Goal: Complete application form

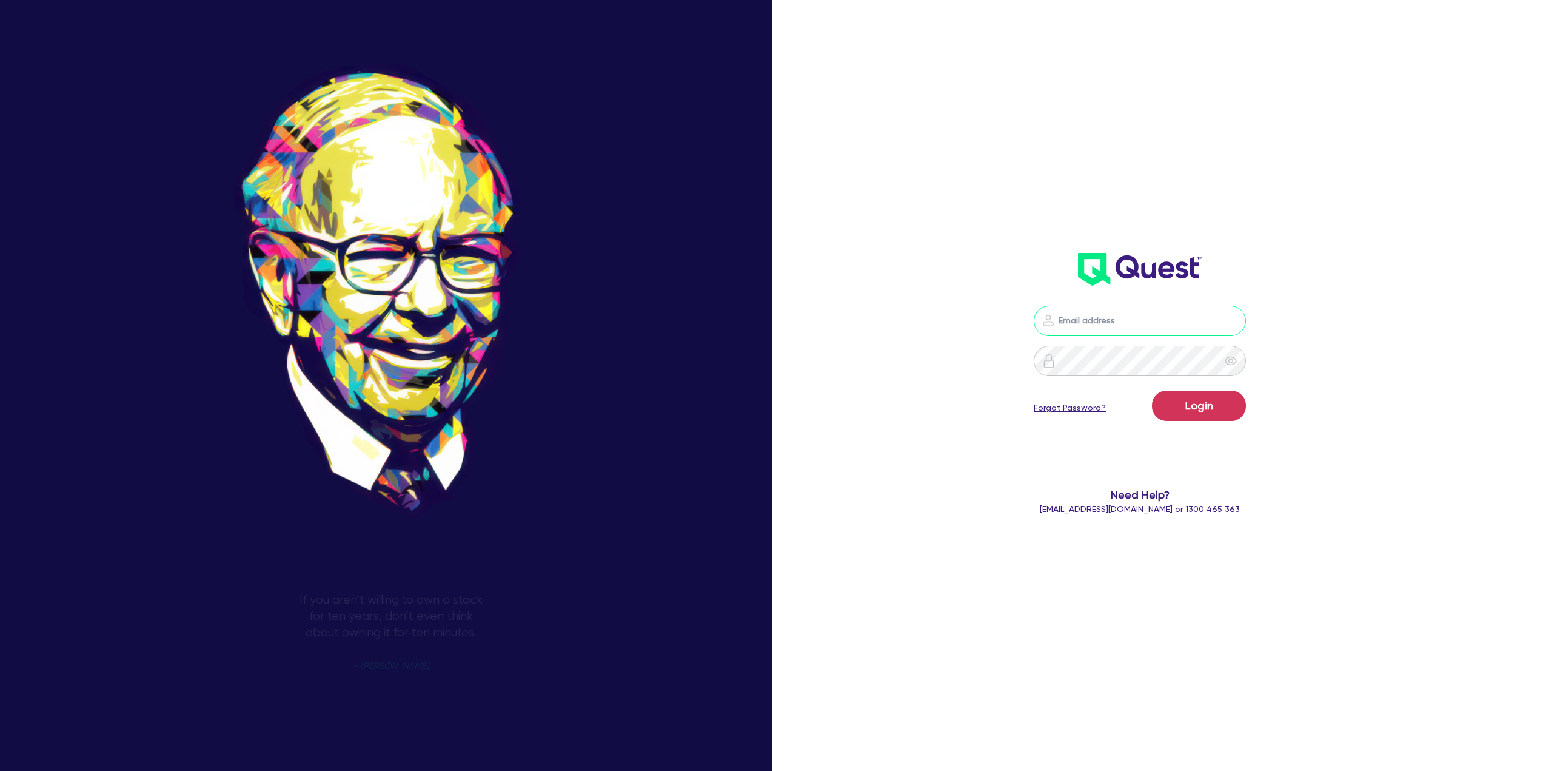
click at [1088, 334] on input "email" at bounding box center [1140, 321] width 212 height 30
type input "[EMAIL_ADDRESS][PERSON_NAME][DOMAIN_NAME]"
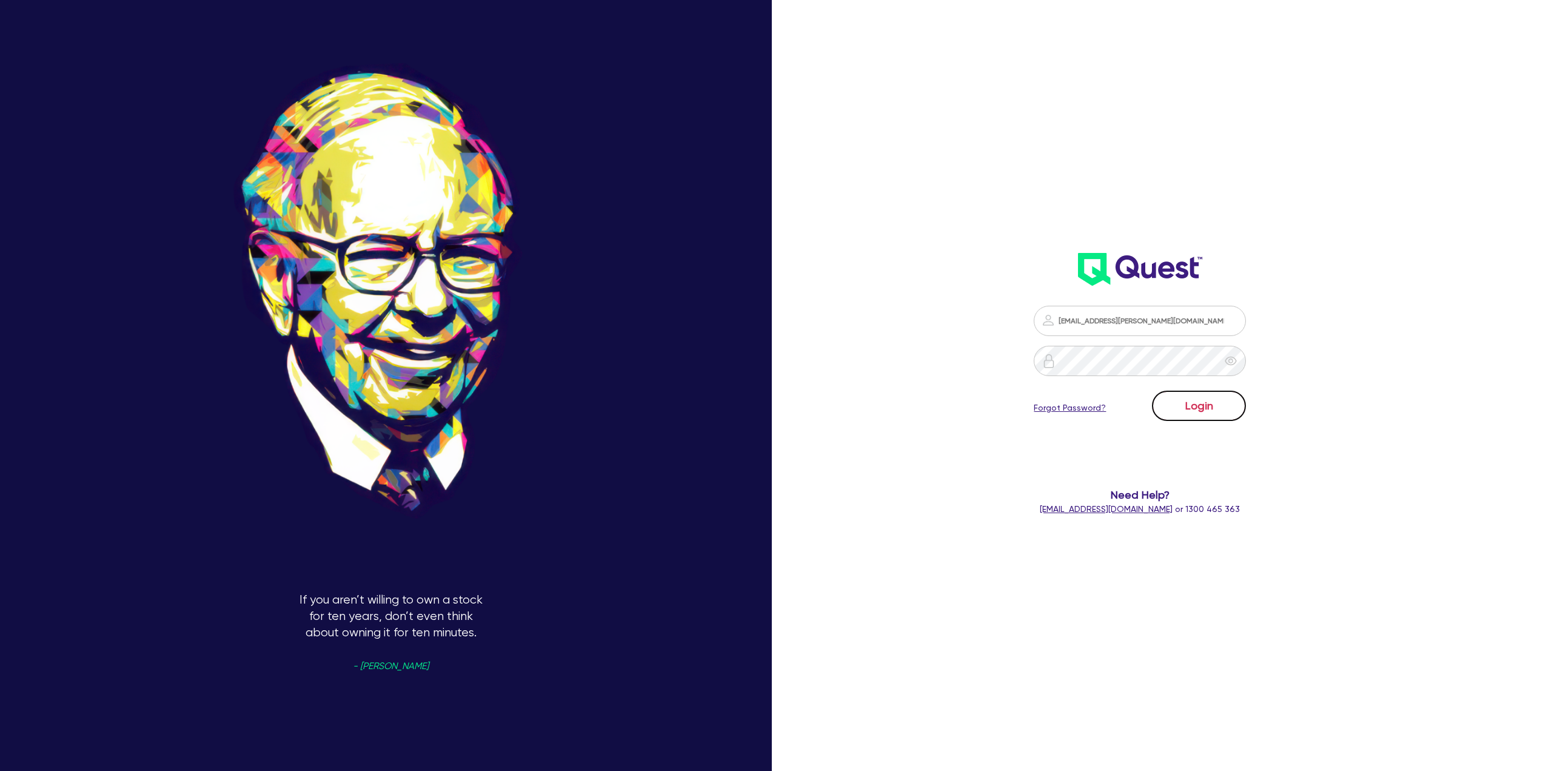
click at [1188, 407] on button "Login" at bounding box center [1199, 405] width 94 height 30
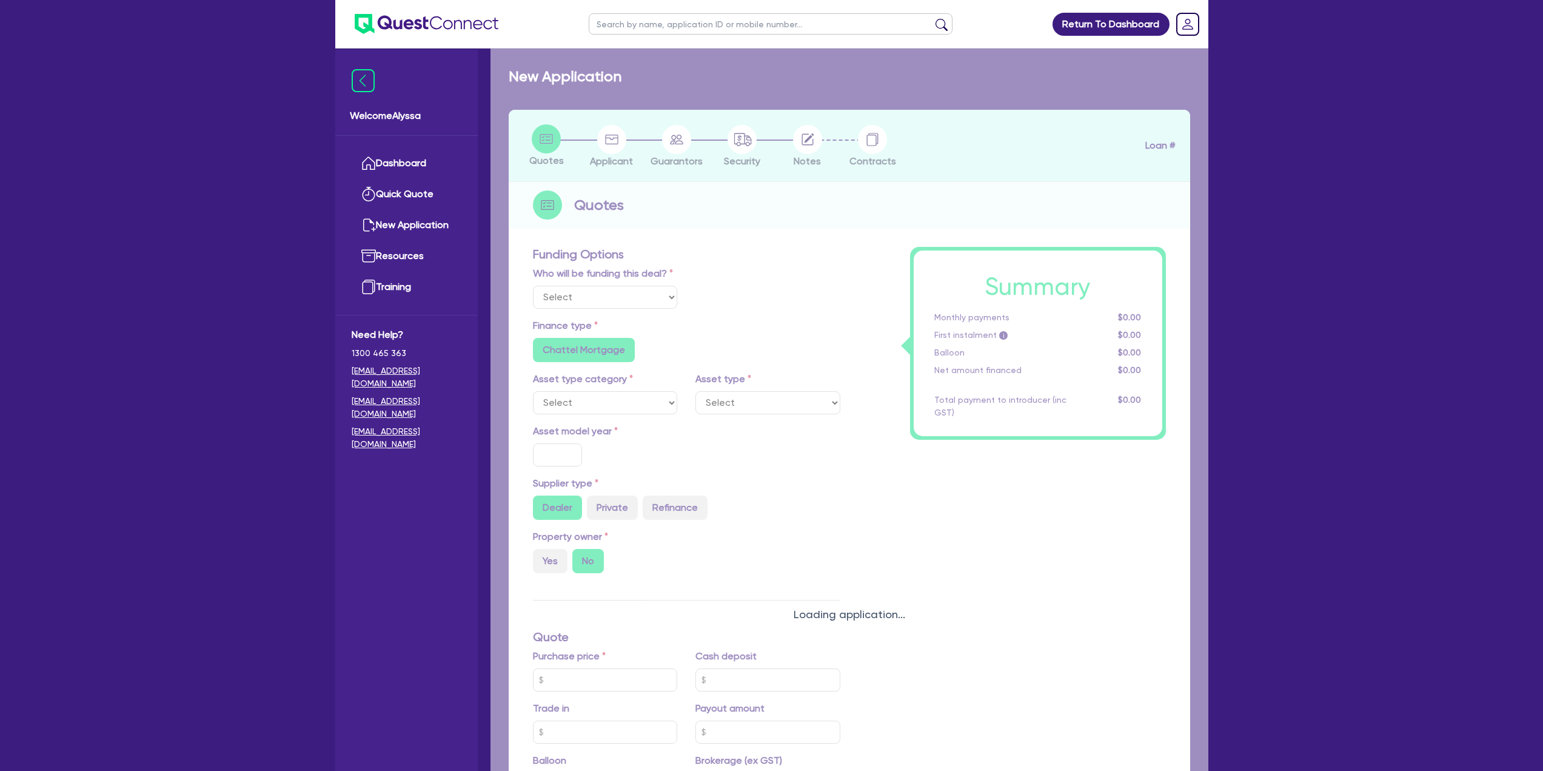
select select "Other"
select select "SECONDARY_ASSETS"
type input "2025"
type input "60,500"
type input "5"
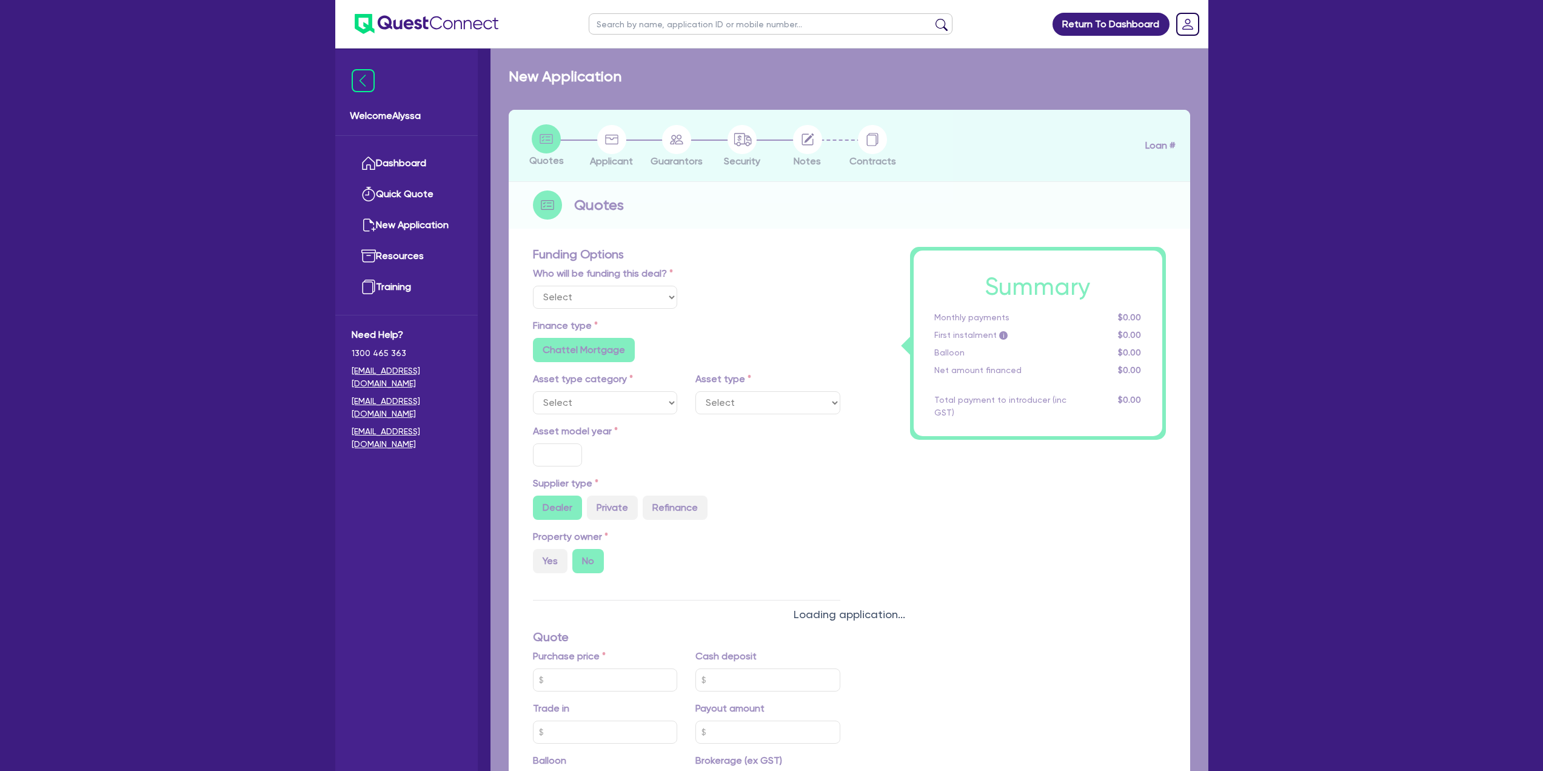
type input "3,025"
type input "9.5"
radio input "false"
select select "MEDICAL_DENTAL_LABORATORY_EQUIPMENT"
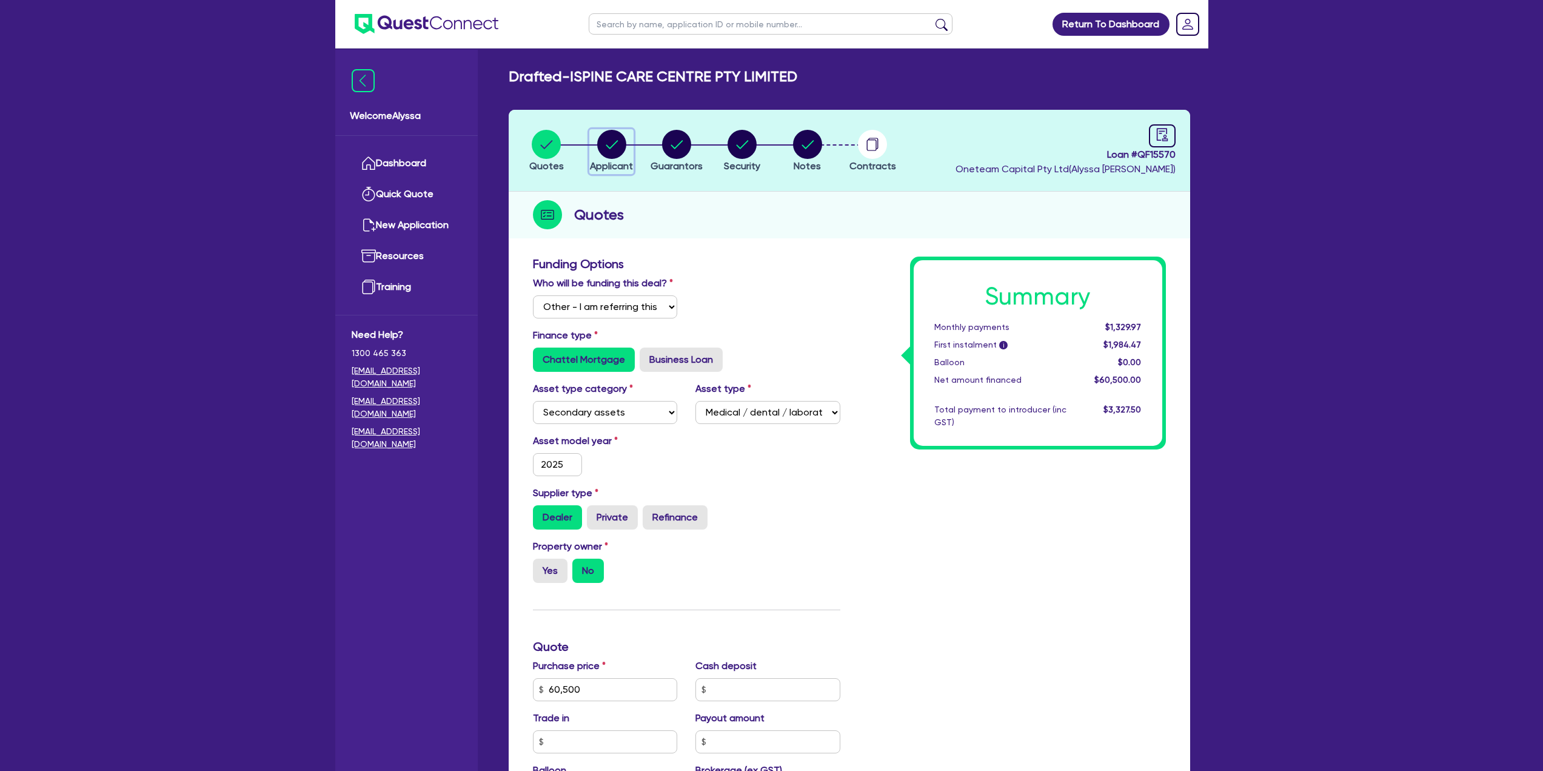
click at [614, 153] on circle "button" at bounding box center [611, 144] width 29 height 29
select select "COMPANY"
select select "HEALTH_BEAUTY"
select select "GENERAL_PRACTICE_MEDICAL_SERVICES"
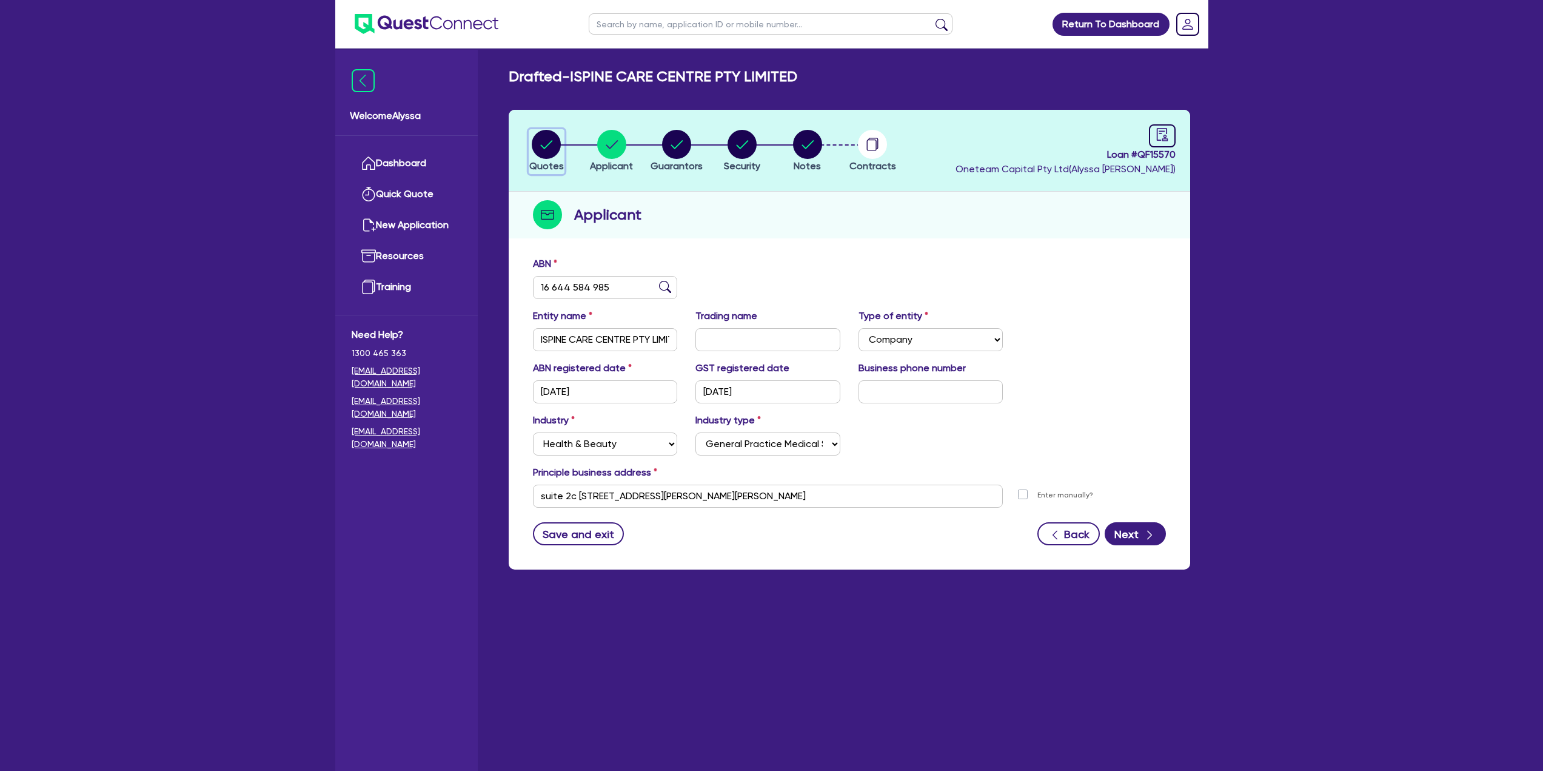
click at [540, 144] on circle "button" at bounding box center [546, 144] width 29 height 29
select select "Other"
select select "SECONDARY_ASSETS"
select select "MEDICAL_DENTAL_LABORATORY_EQUIPMENT"
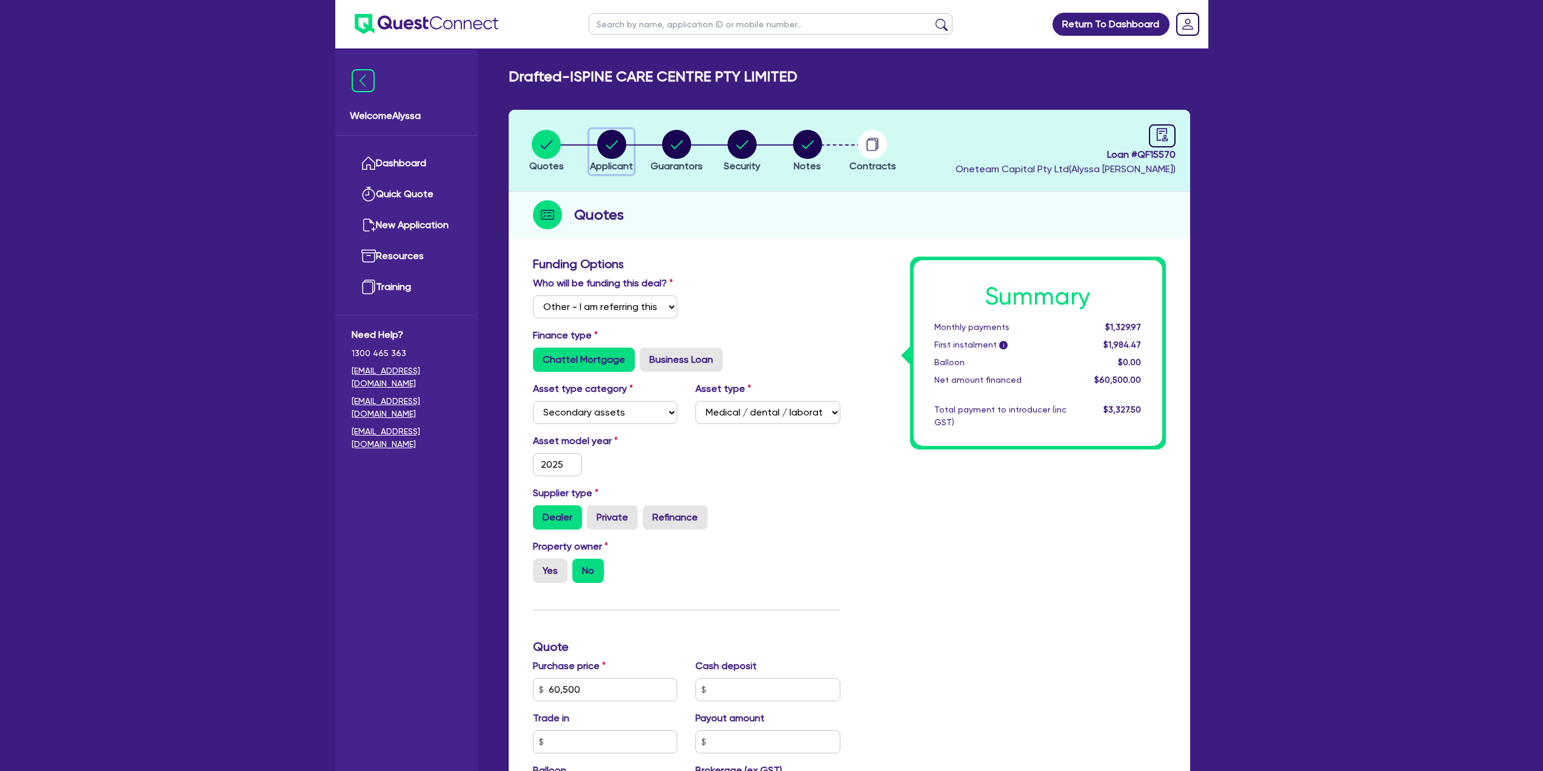
click at [616, 155] on circle "button" at bounding box center [611, 144] width 29 height 29
select select "COMPANY"
select select "HEALTH_BEAUTY"
select select "GENERAL_PRACTICE_MEDICAL_SERVICES"
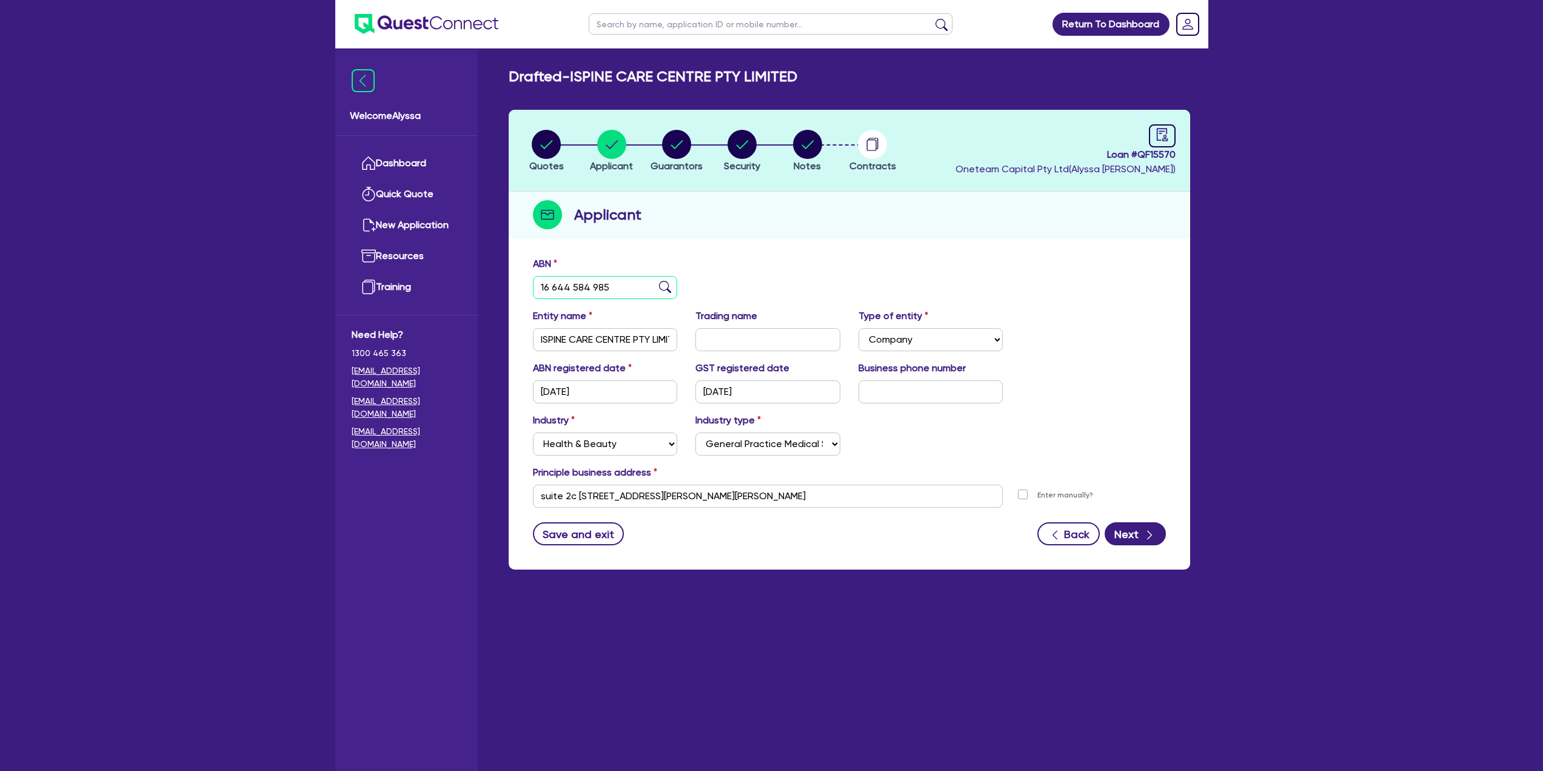
drag, startPoint x: 607, startPoint y: 297, endPoint x: 524, endPoint y: 284, distance: 84.0
click at [524, 284] on div "ABN 16 644 584 985" at bounding box center [605, 277] width 163 height 42
click at [832, 144] on li "Notes" at bounding box center [807, 150] width 65 height 42
click at [819, 141] on circle "button" at bounding box center [807, 144] width 29 height 29
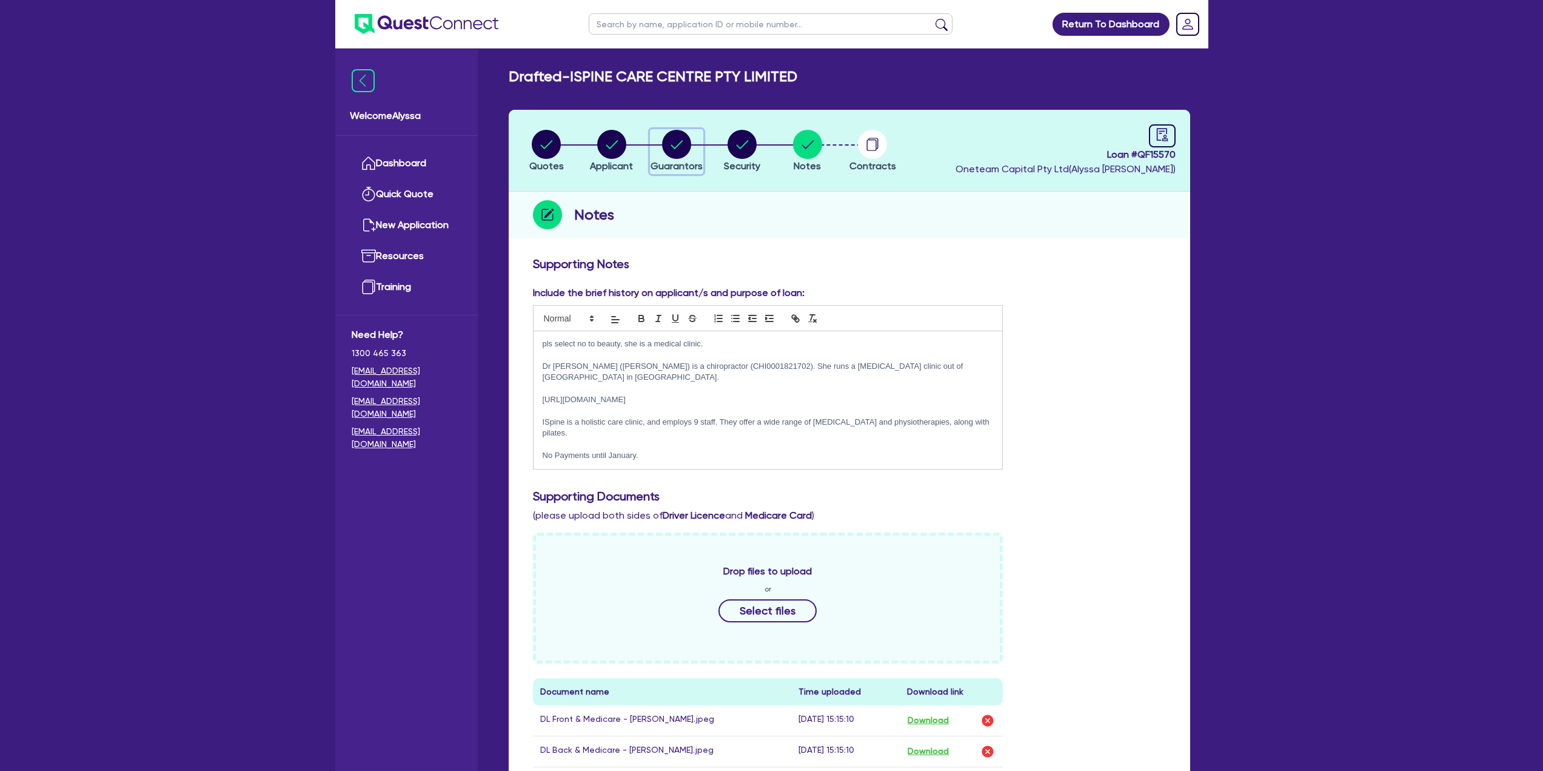
click at [677, 148] on circle "button" at bounding box center [676, 144] width 29 height 29
select select "DR"
select select "NSW"
select select "SINGLE"
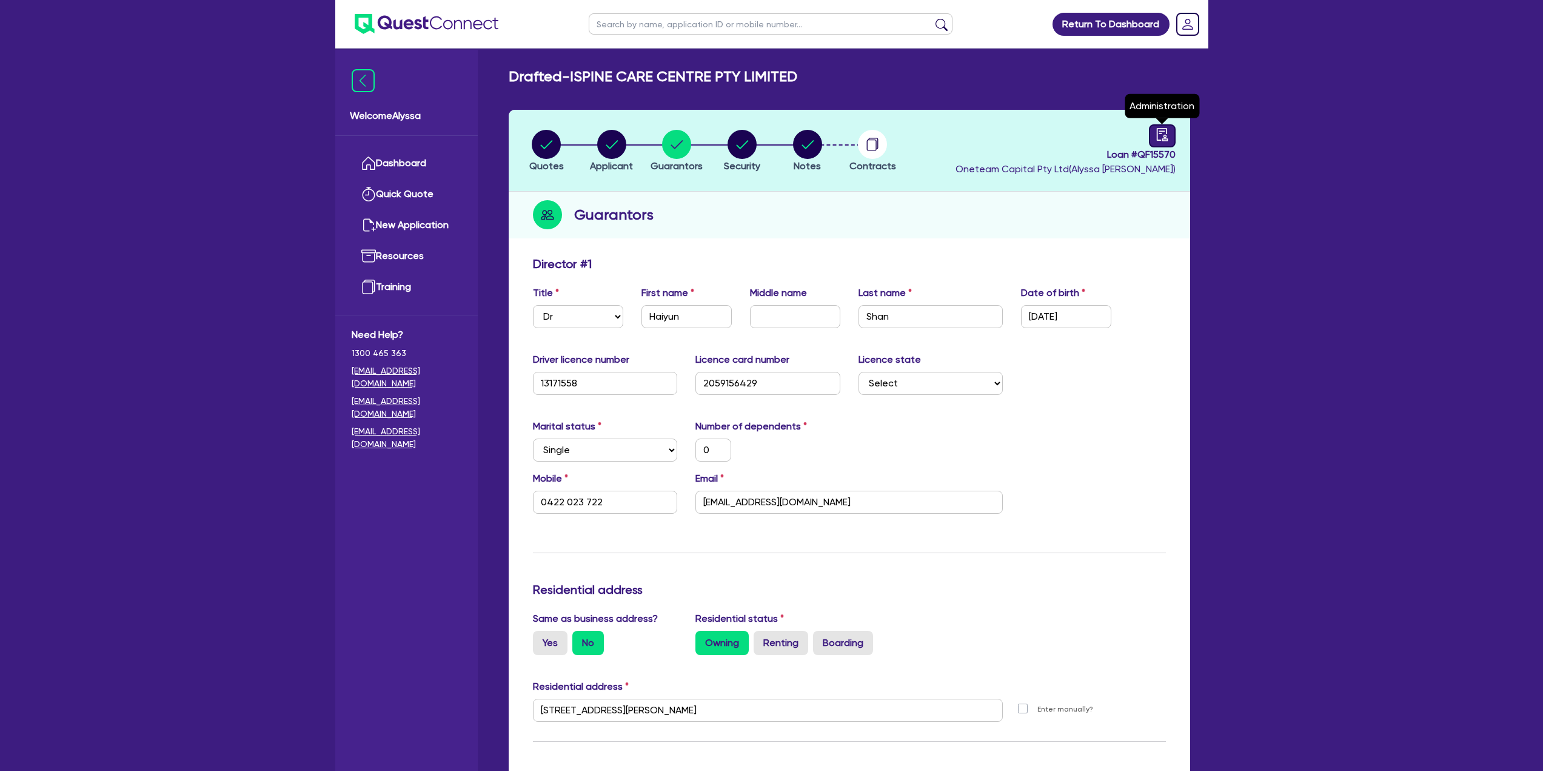
click at [1159, 135] on icon "audit" at bounding box center [1162, 134] width 13 height 13
select select "DRAFTED_AMENDED"
select select "Other"
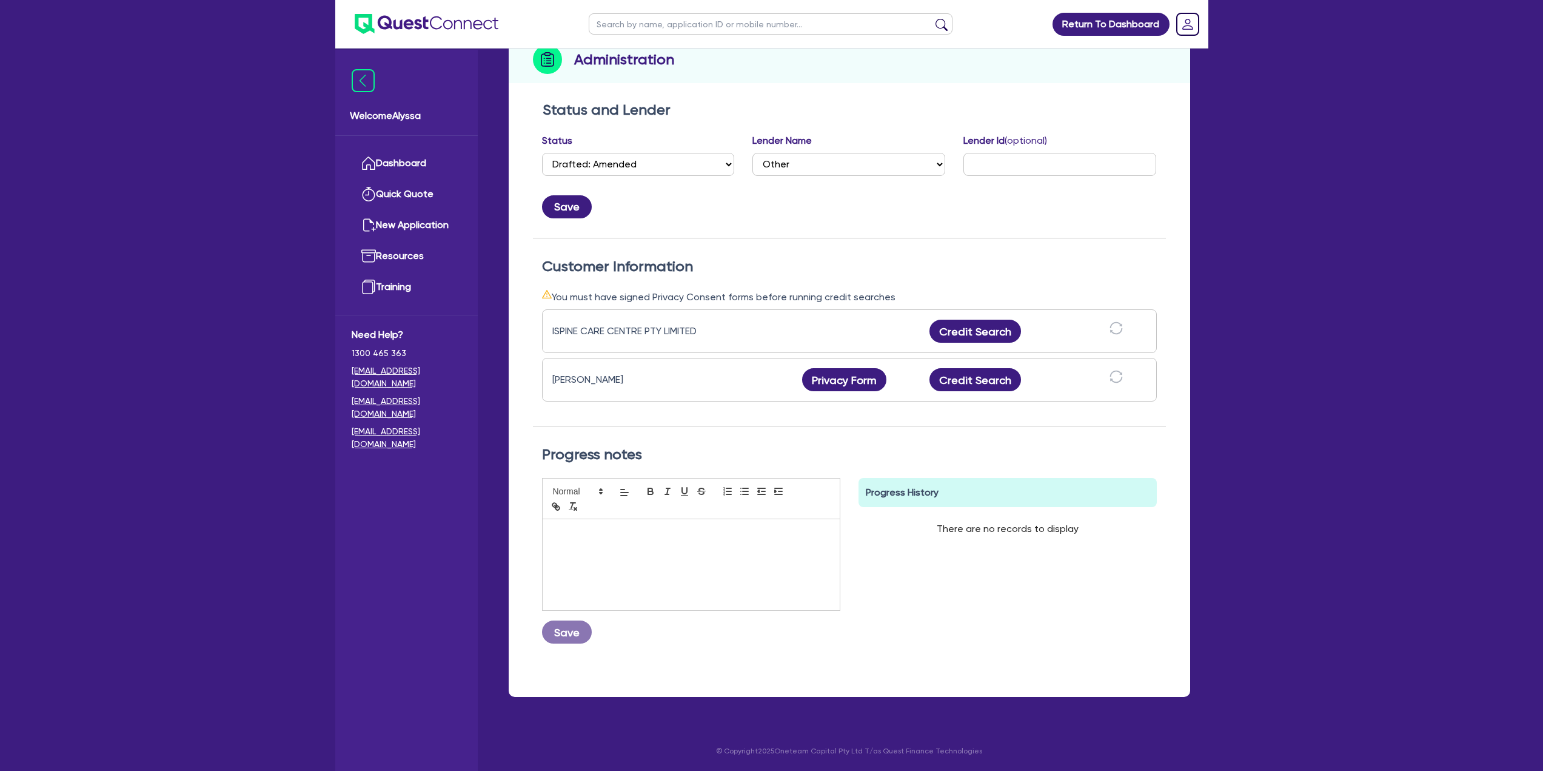
scroll to position [155, 0]
click at [983, 386] on button "Credit Search" at bounding box center [976, 380] width 92 height 23
click at [990, 378] on button "Credit Report" at bounding box center [975, 380] width 111 height 23
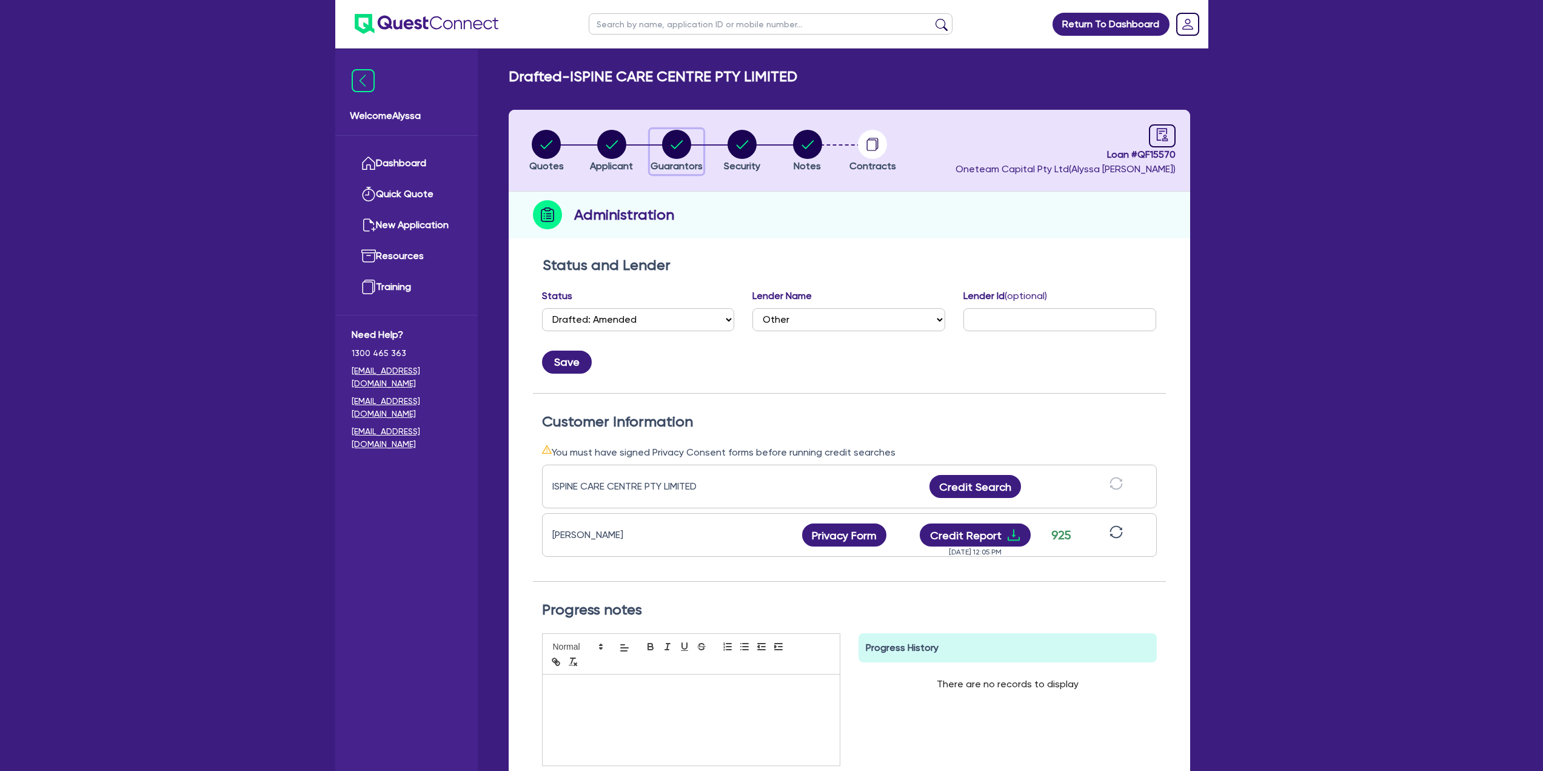
click at [684, 156] on circle "button" at bounding box center [676, 144] width 29 height 29
select select "DR"
select select "NSW"
select select "SINGLE"
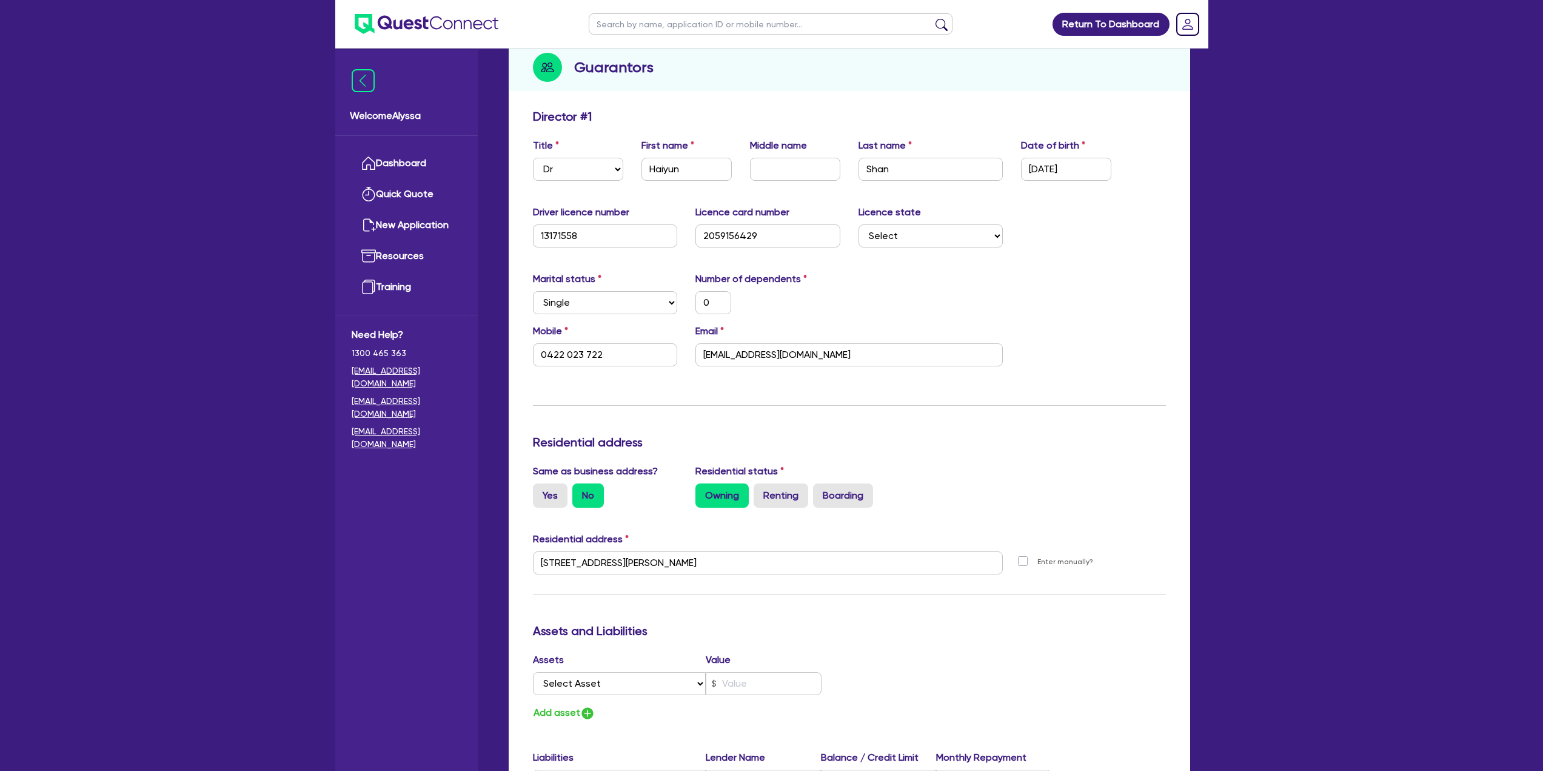
scroll to position [149, 0]
drag, startPoint x: 840, startPoint y: 352, endPoint x: 700, endPoint y: 347, distance: 140.2
click at [700, 347] on input "maryclinic2010@gmail.com" at bounding box center [848, 353] width 307 height 23
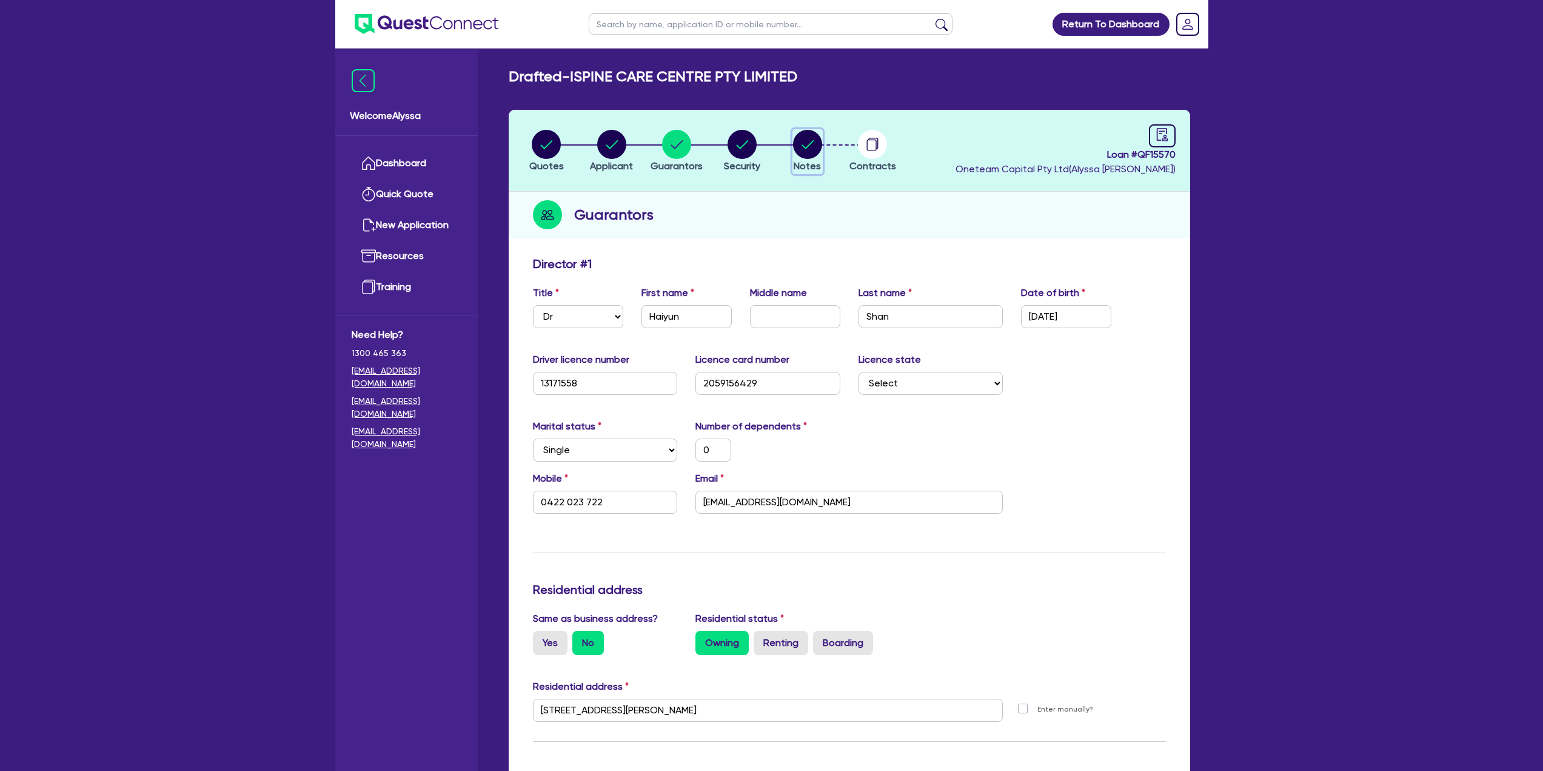
click at [813, 152] on circle "button" at bounding box center [807, 144] width 29 height 29
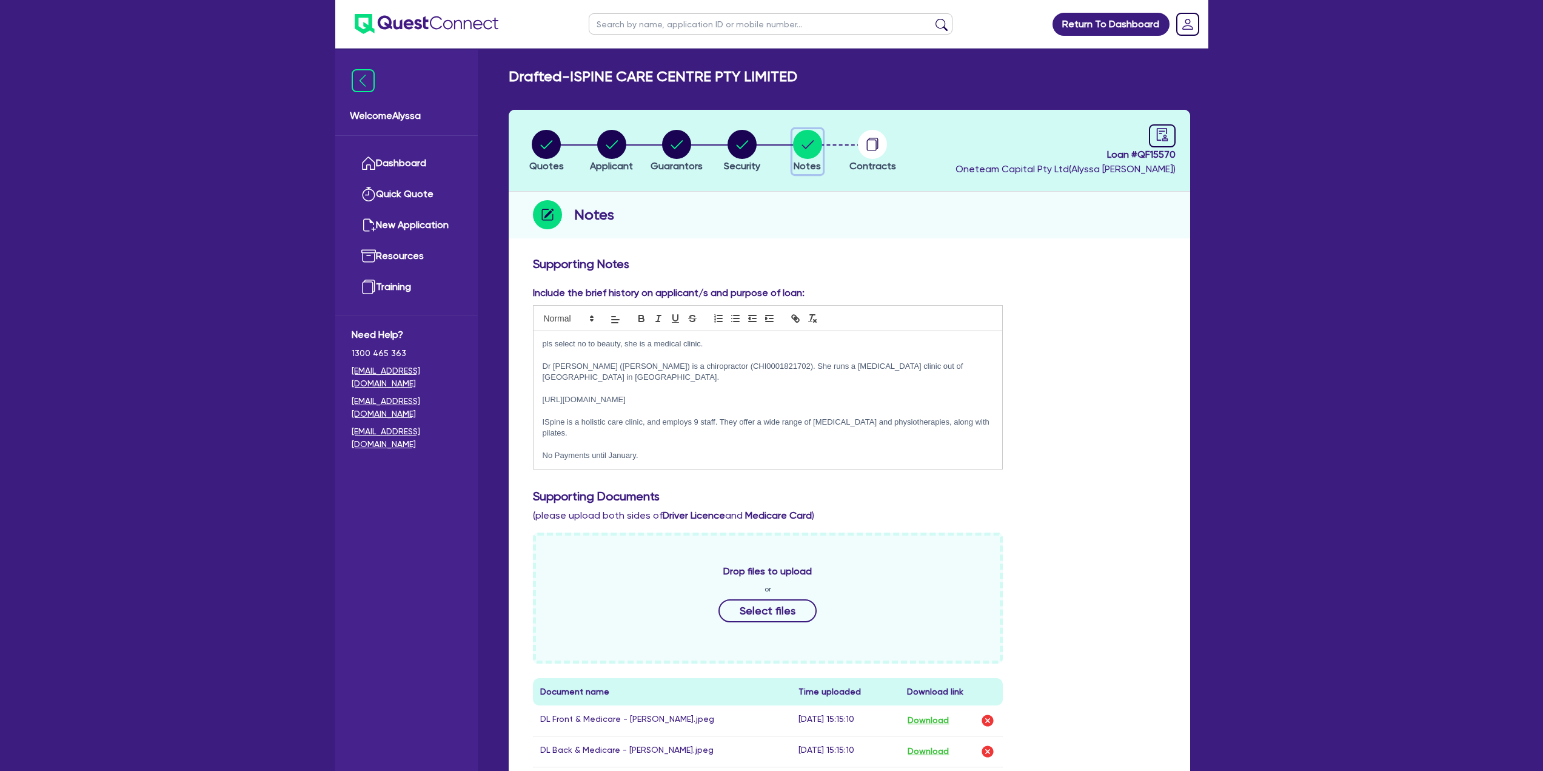
scroll to position [259, 0]
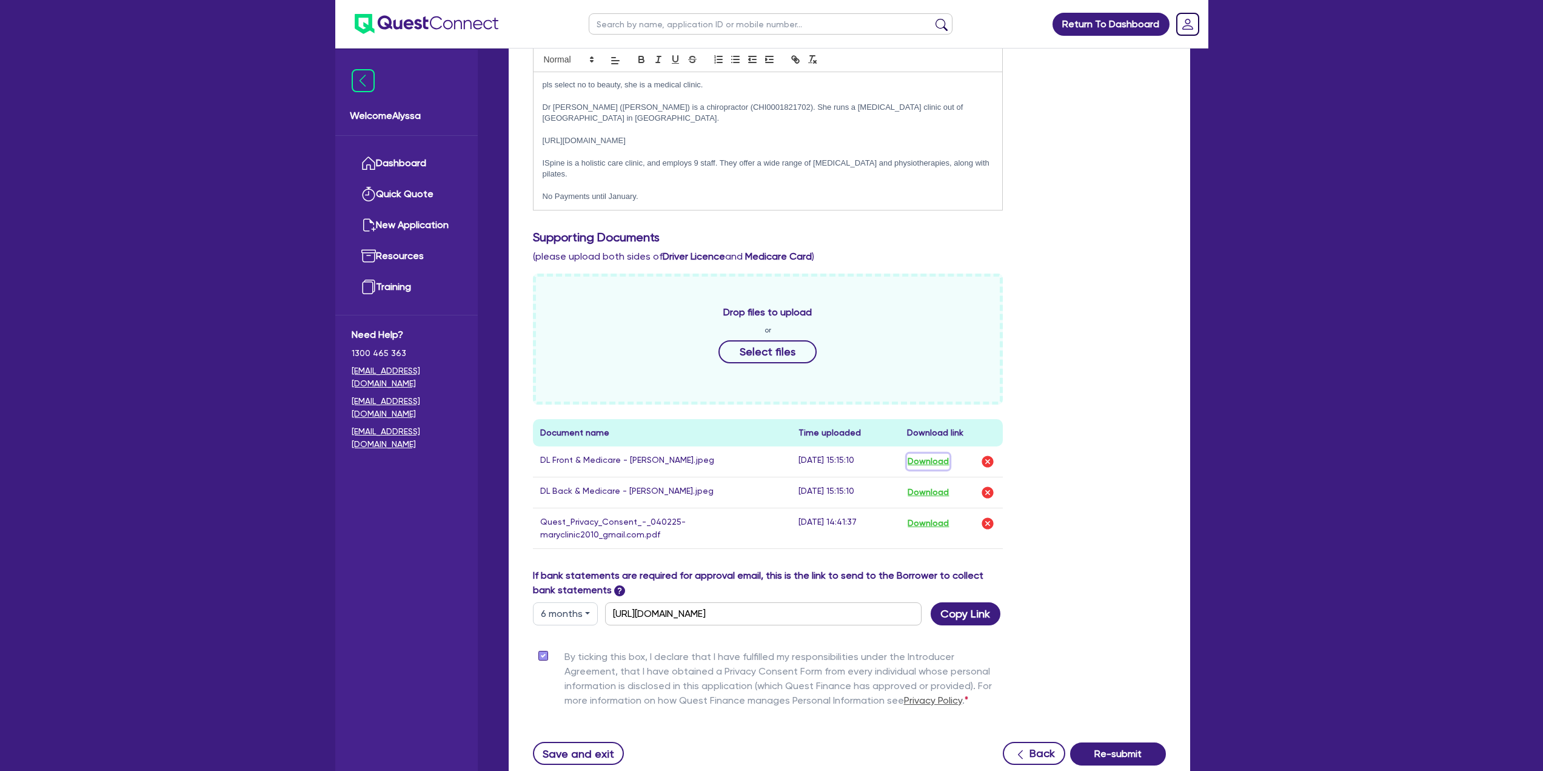
click at [924, 454] on button "Download" at bounding box center [928, 462] width 42 height 16
click at [932, 484] on button "Download" at bounding box center [928, 492] width 42 height 16
click at [1518, 524] on div "Return To Dashboard Edit Profile Logout Welcome Alyssa Dashboard Quick Quote Ne…" at bounding box center [771, 302] width 1543 height 1122
click at [926, 515] on button "Download" at bounding box center [928, 523] width 42 height 16
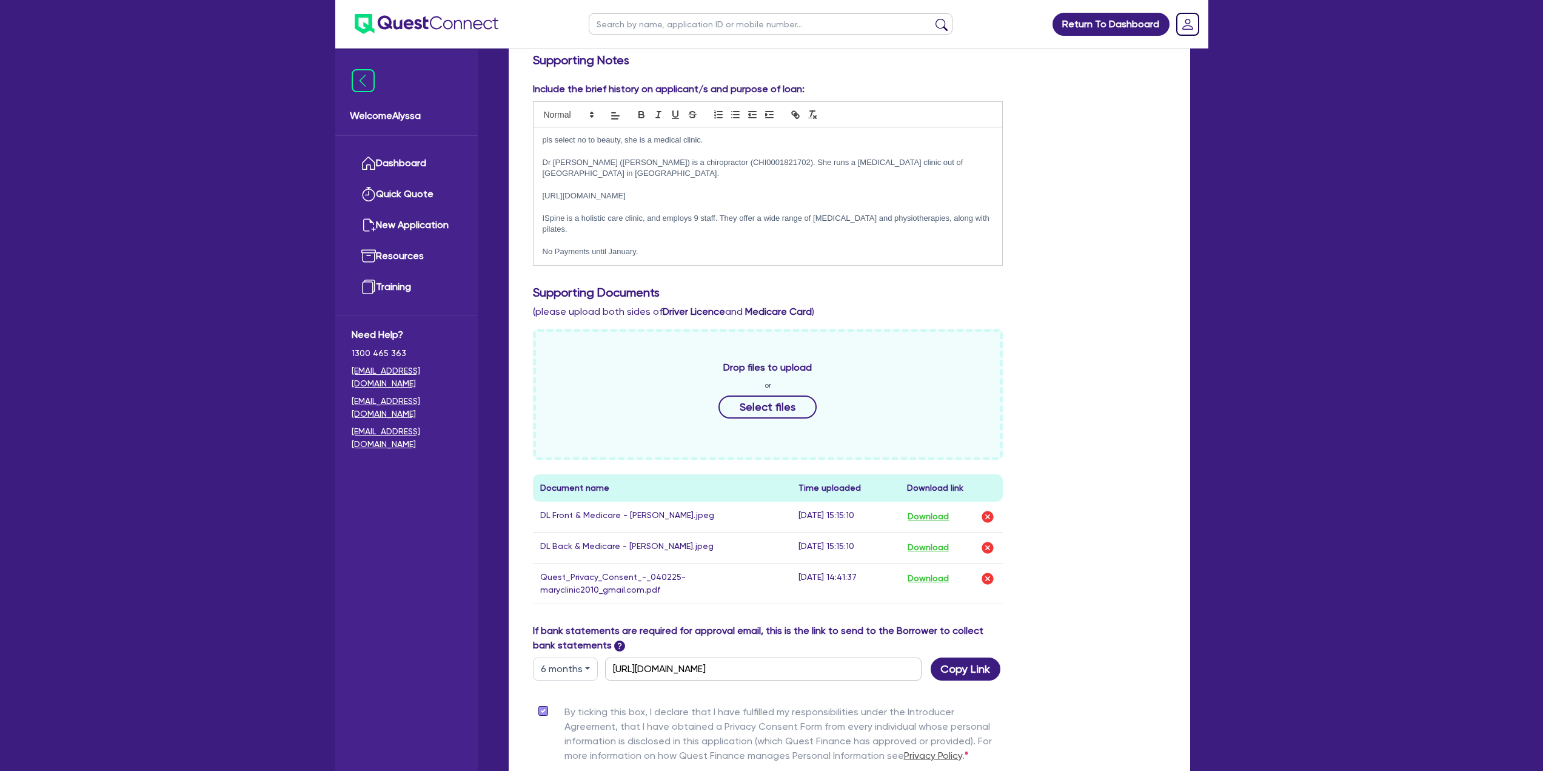
scroll to position [203, 0]
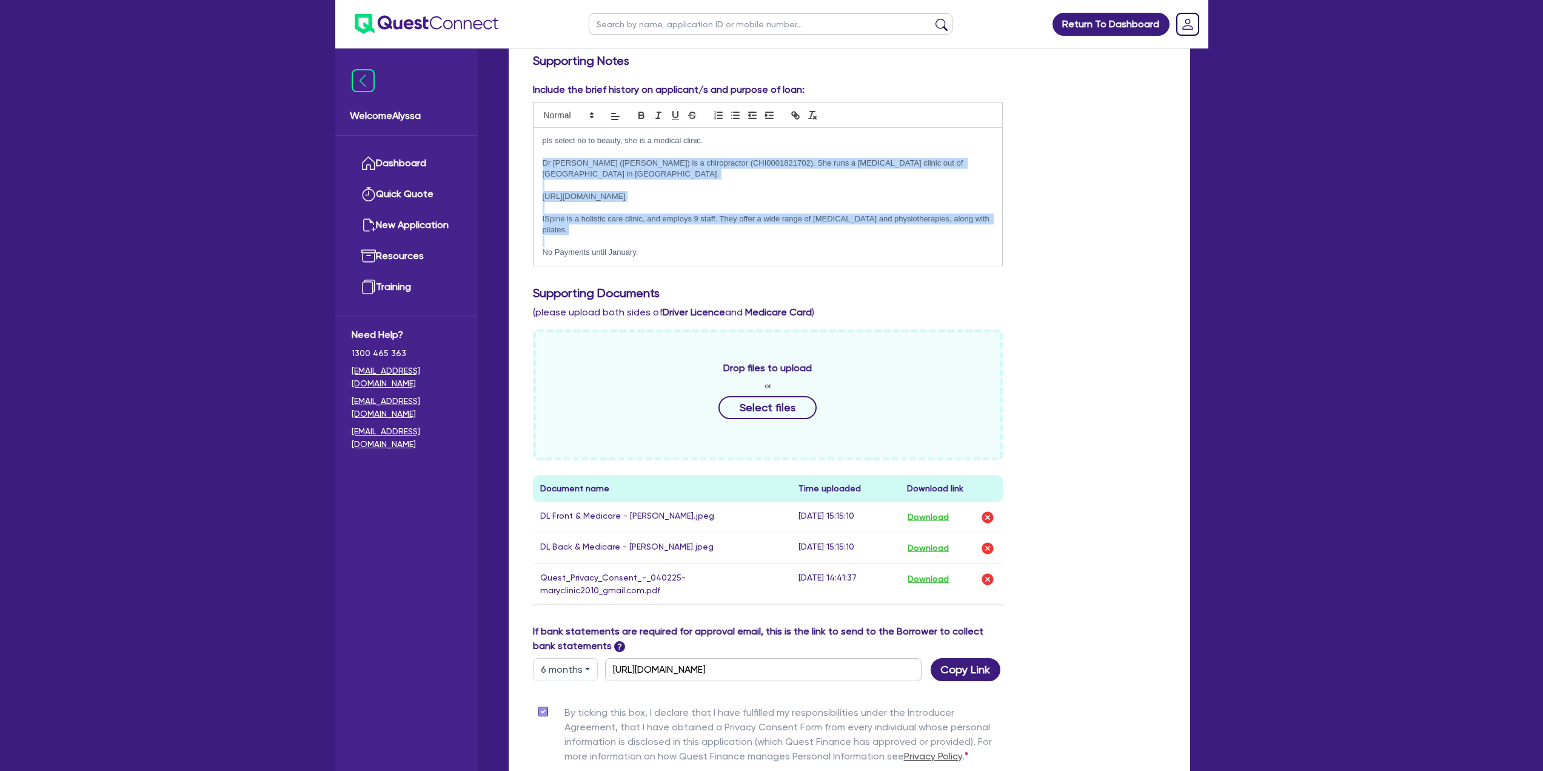
drag, startPoint x: 543, startPoint y: 163, endPoint x: 889, endPoint y: 226, distance: 352.0
click at [889, 226] on div "pls select no to beauty, she is a medical clinic. Dr Haiyun (Mary) is a chiropr…" at bounding box center [768, 197] width 469 height 138
copy div "Dr Haiyun (Mary) is a chiropractor (CHI0001821702). She runs a chiropractic cli…"
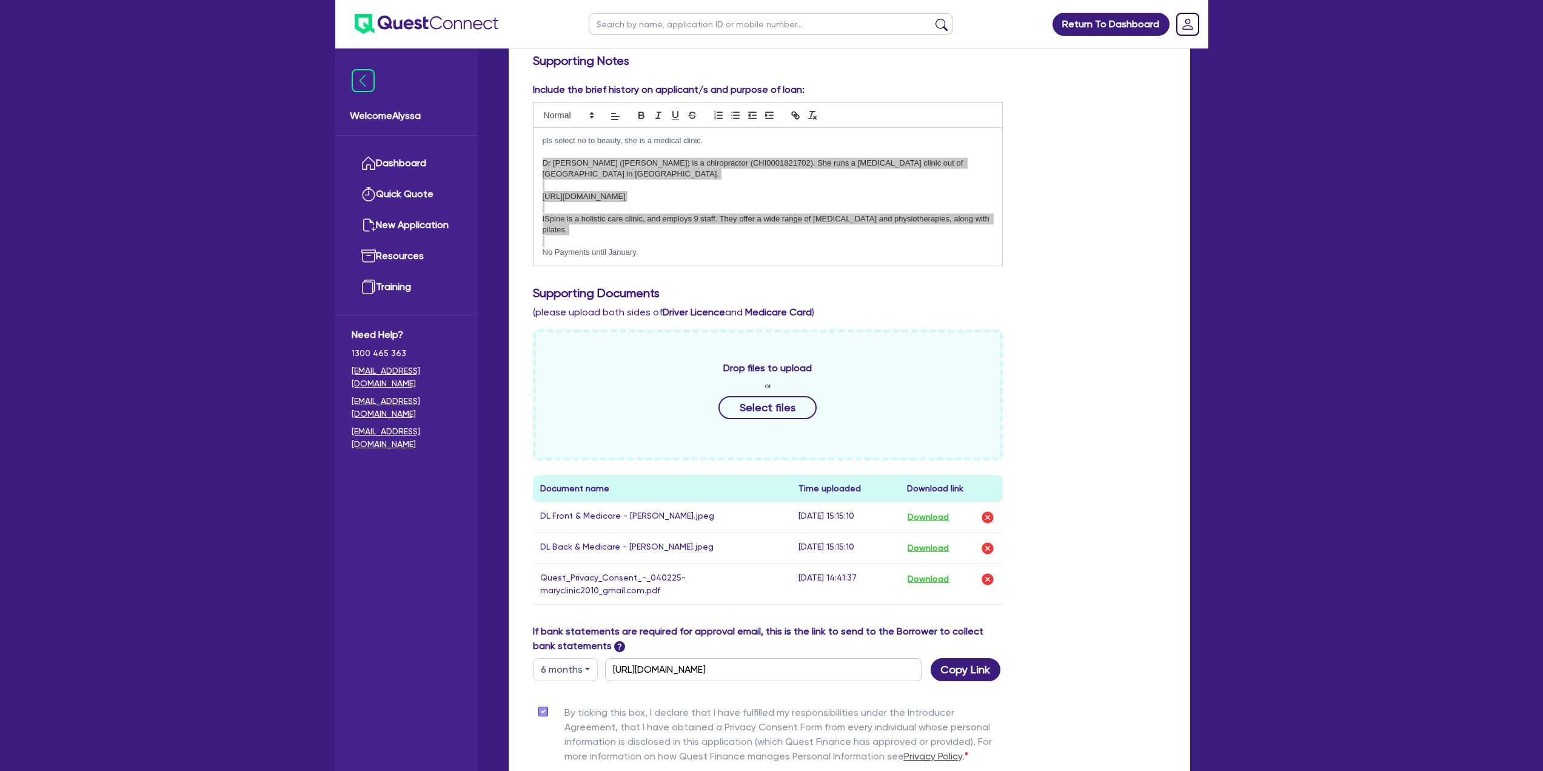
scroll to position [0, 0]
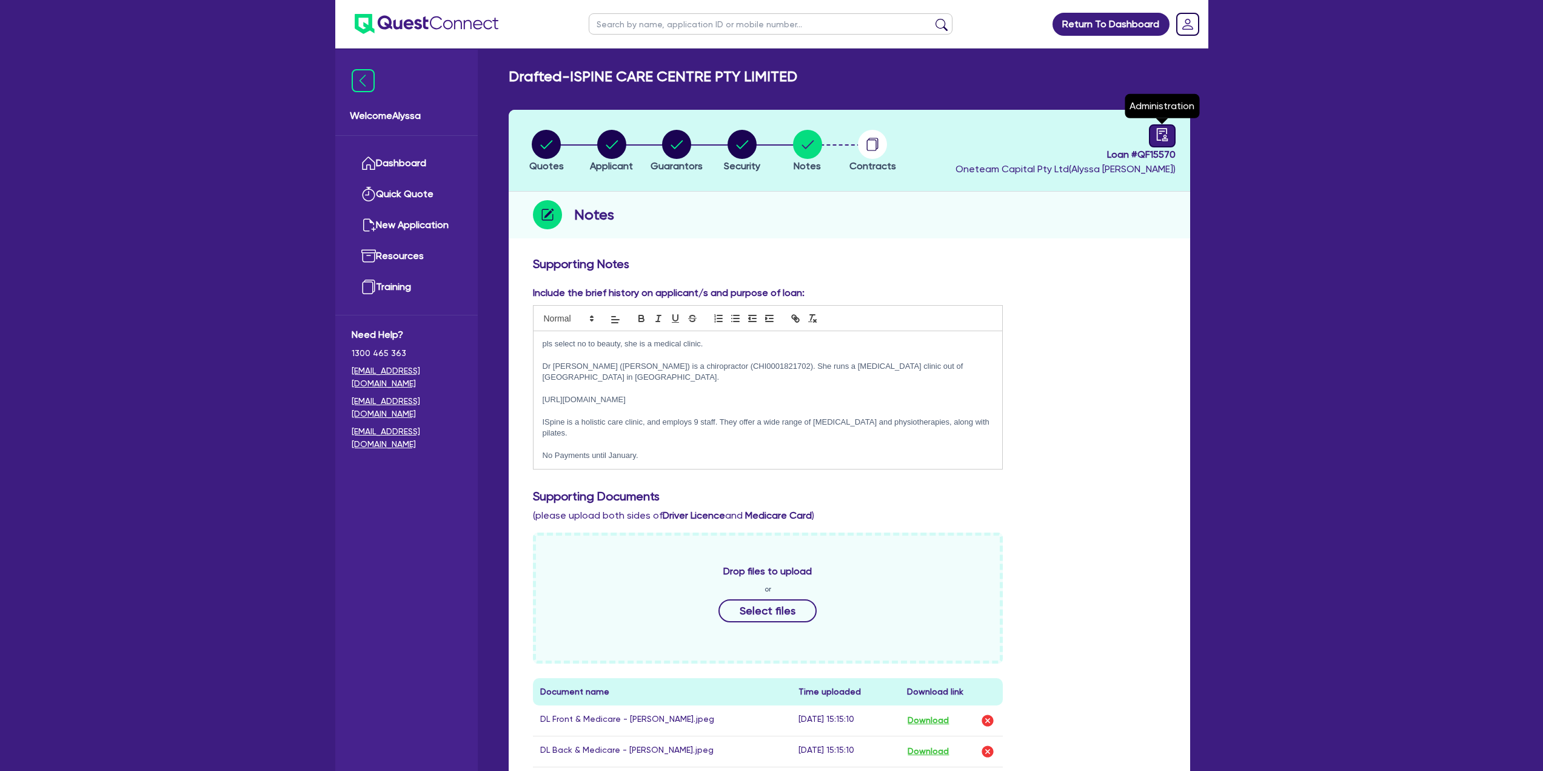
click at [1162, 143] on div at bounding box center [1162, 135] width 27 height 23
select select "DRAFTED_AMENDED"
select select "Other"
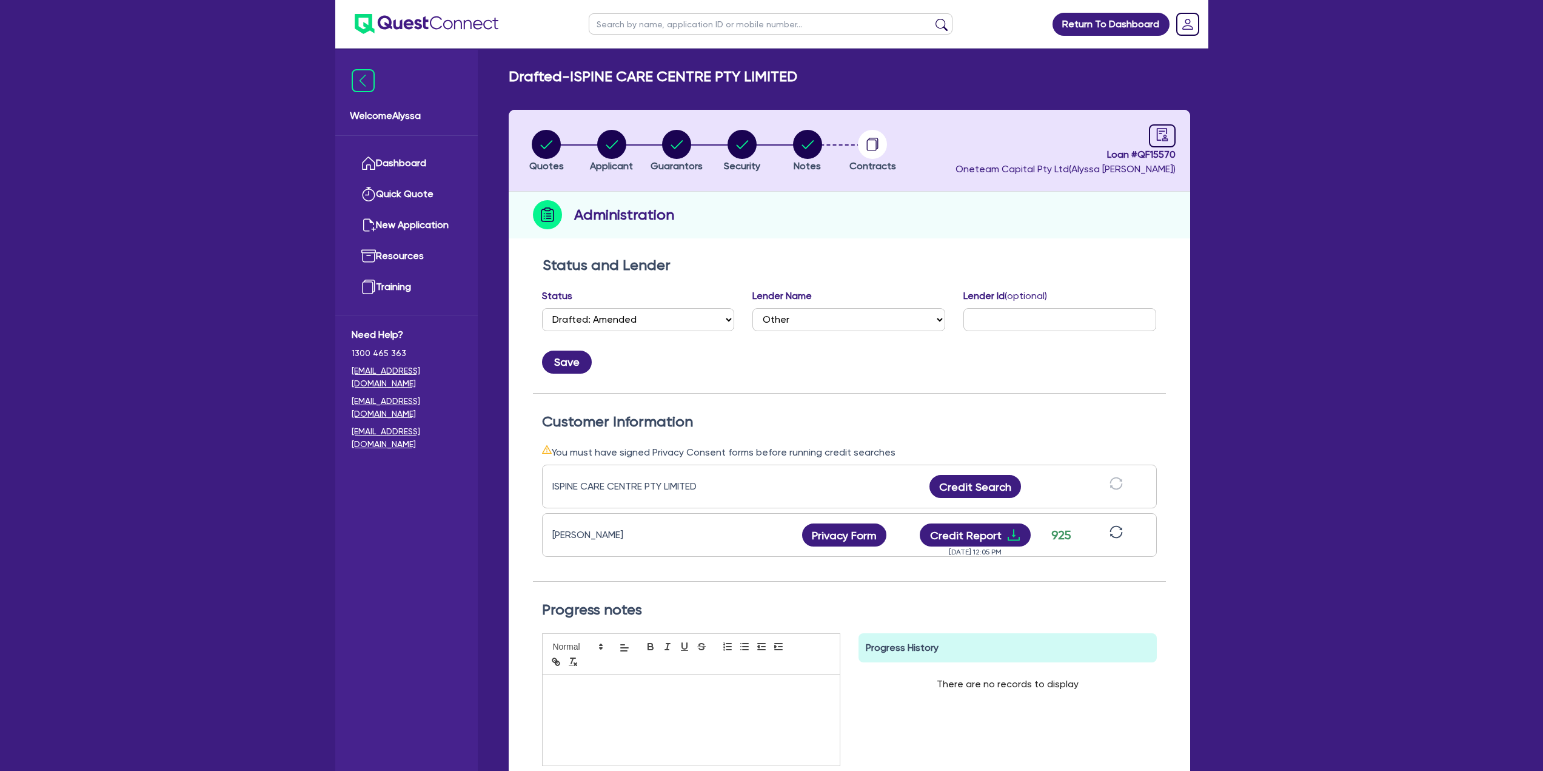
scroll to position [14, 0]
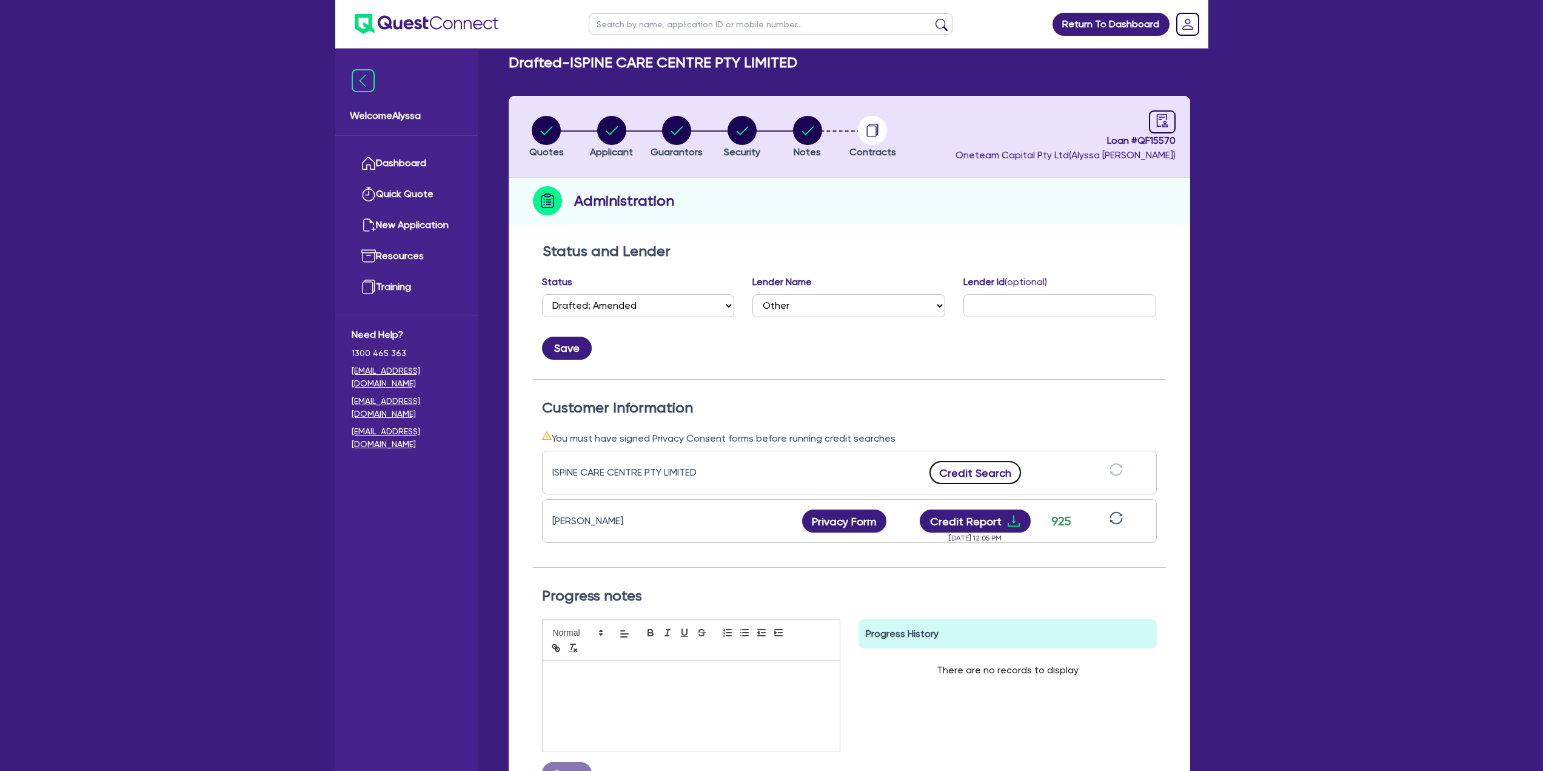
click at [988, 463] on button "Credit Search" at bounding box center [976, 472] width 92 height 23
click at [1007, 466] on icon "download" at bounding box center [1014, 472] width 15 height 15
click at [401, 169] on link "Dashboard" at bounding box center [407, 163] width 110 height 31
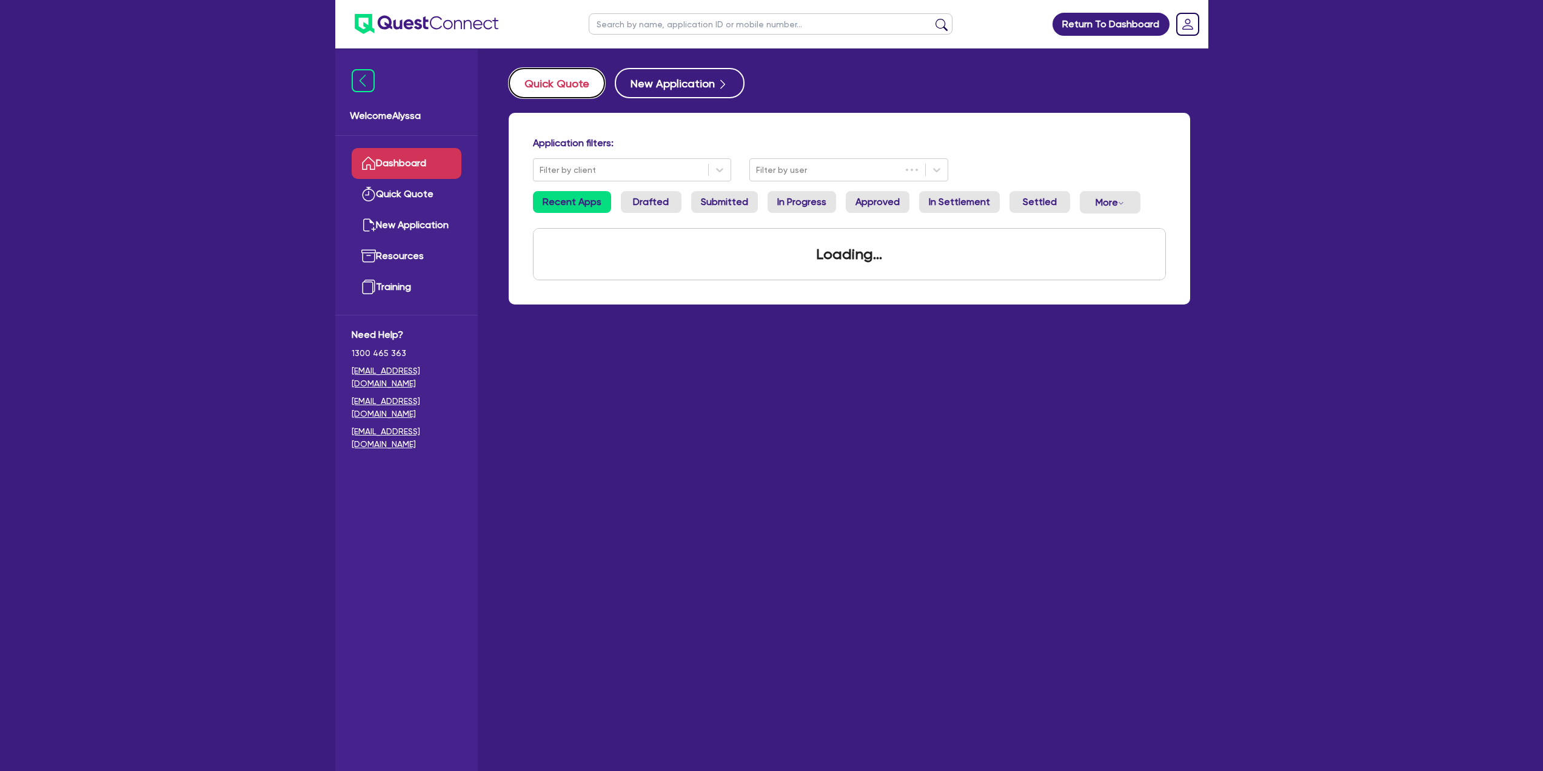
click at [577, 78] on button "Quick Quote" at bounding box center [557, 83] width 96 height 30
select select "Other"
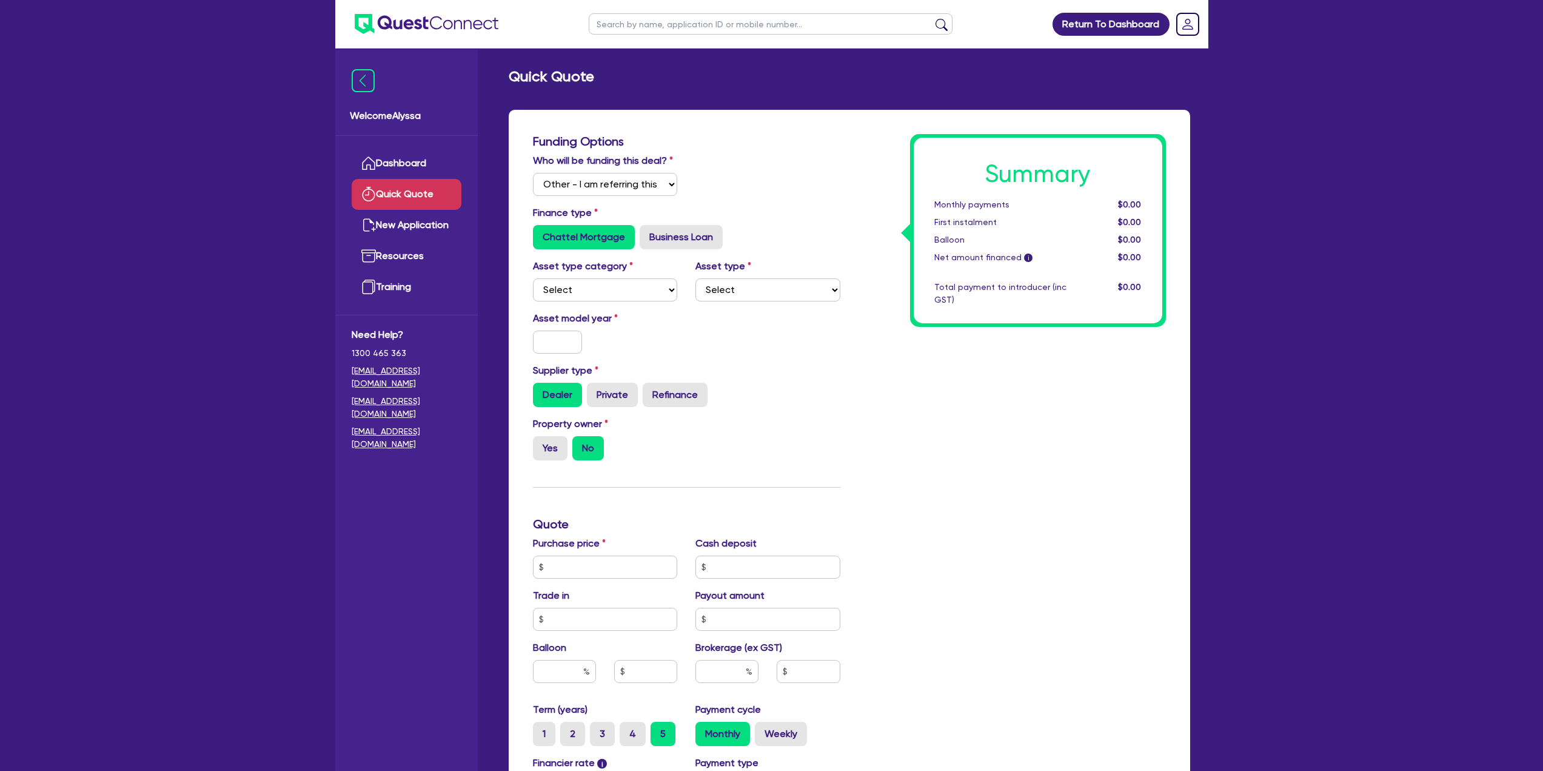
click at [646, 12] on ul at bounding box center [771, 24] width 388 height 48
click at [647, 17] on input "text" at bounding box center [771, 23] width 364 height 21
type input "eliza"
click button "submit" at bounding box center [941, 26] width 19 height 17
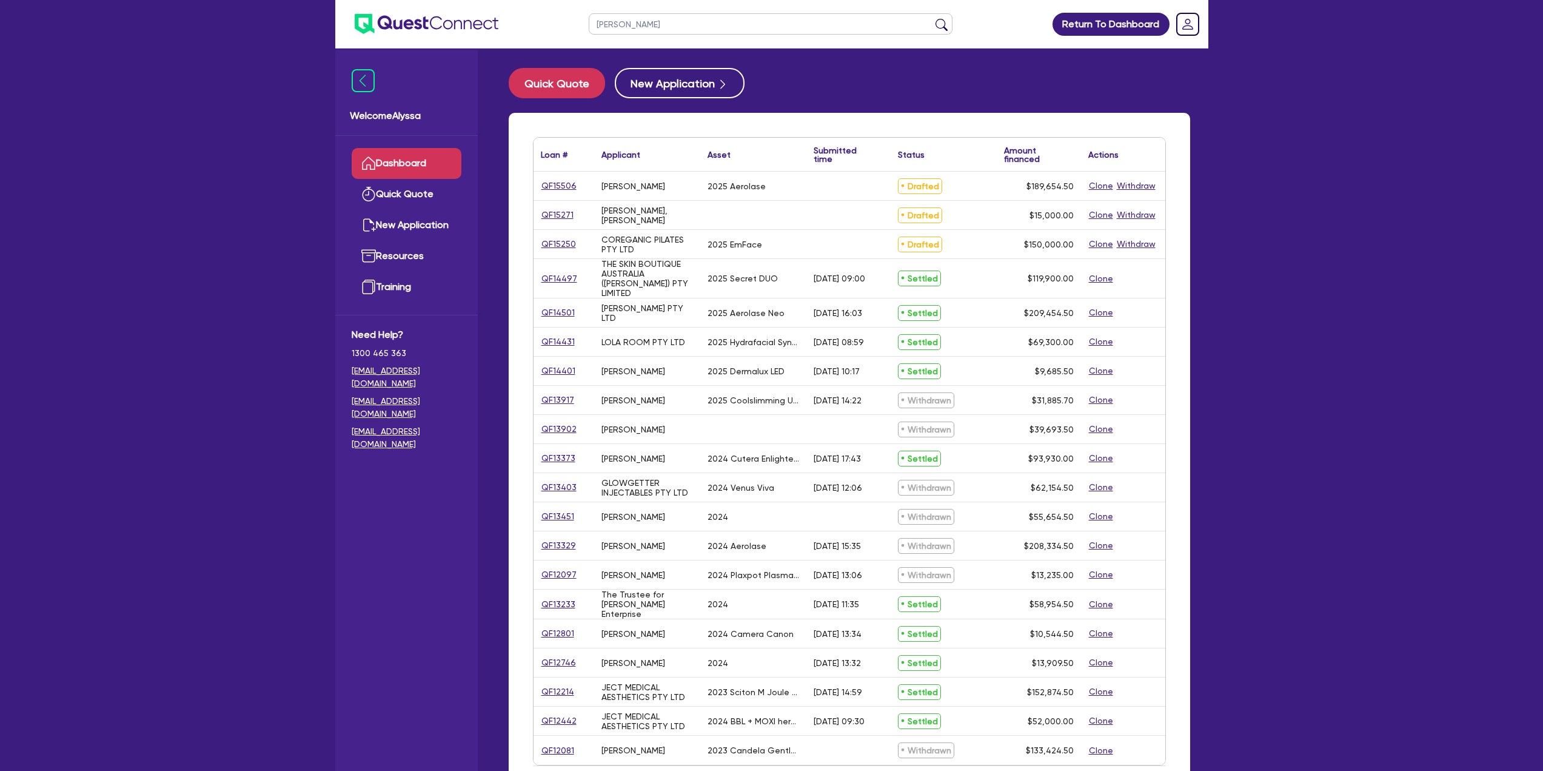
drag, startPoint x: 626, startPoint y: 17, endPoint x: 564, endPoint y: 8, distance: 62.4
click at [564, 8] on header "eliza Return To Dashboard Edit Profile Logout" at bounding box center [771, 24] width 873 height 49
click at [932, 18] on button "submit" at bounding box center [941, 26] width 19 height 17
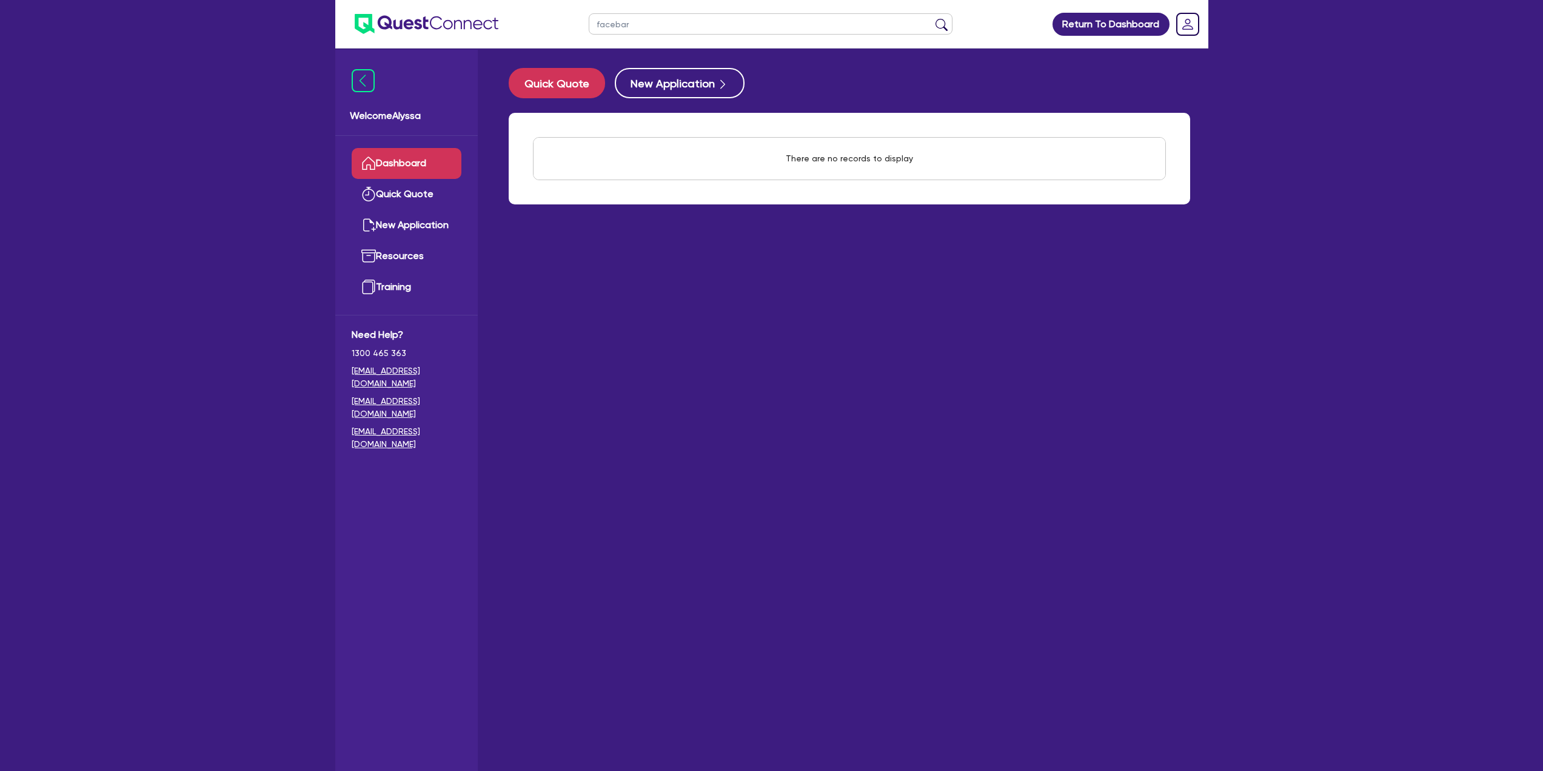
click at [932, 18] on button "submit" at bounding box center [941, 26] width 19 height 17
drag, startPoint x: 659, startPoint y: 33, endPoint x: 538, endPoint y: 21, distance: 121.8
click at [538, 21] on header "facebar Return To Dashboard Edit Profile Logout" at bounding box center [771, 24] width 873 height 49
type input "[PERSON_NAME]"
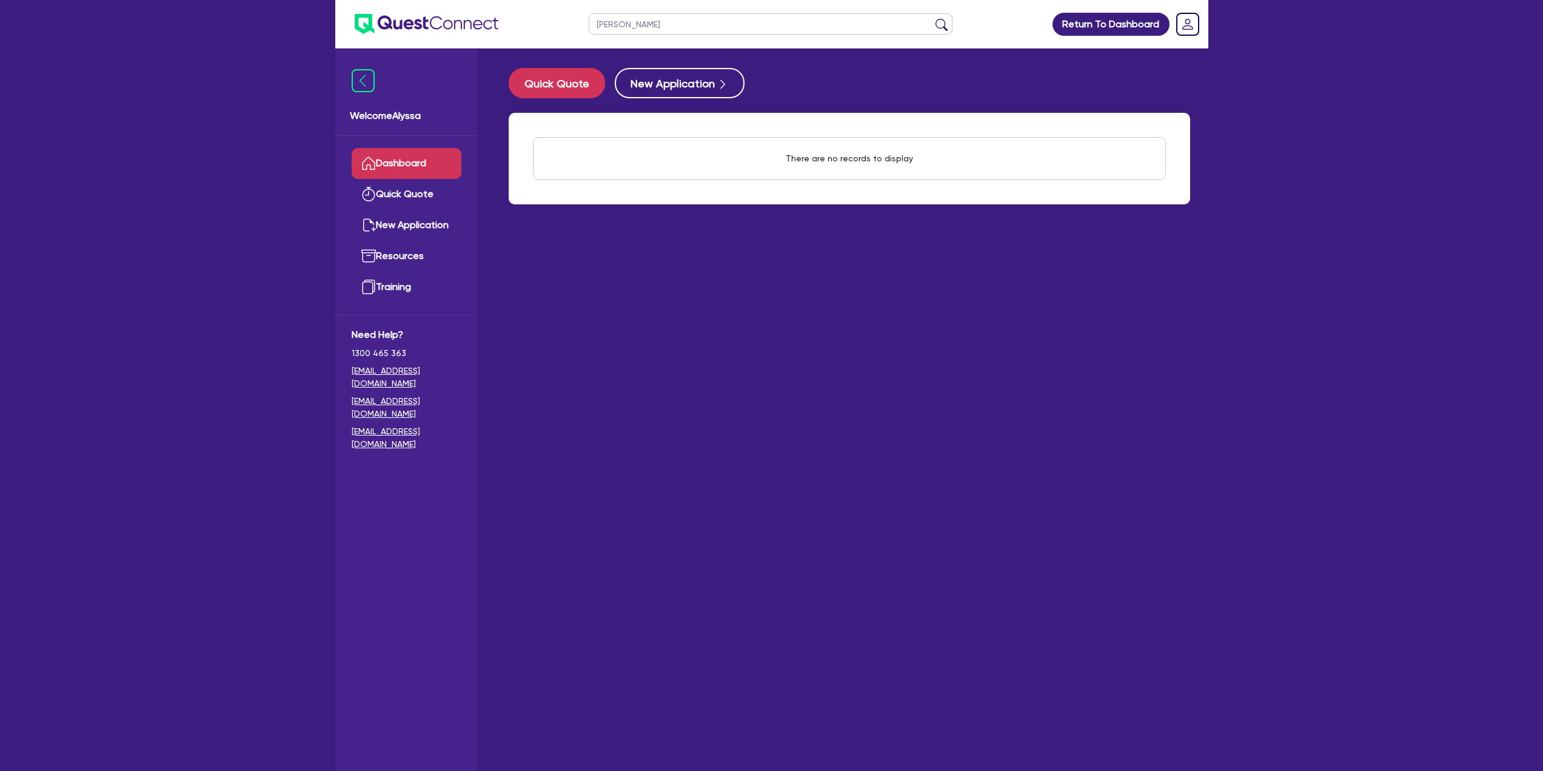
click at [932, 18] on button "submit" at bounding box center [941, 26] width 19 height 17
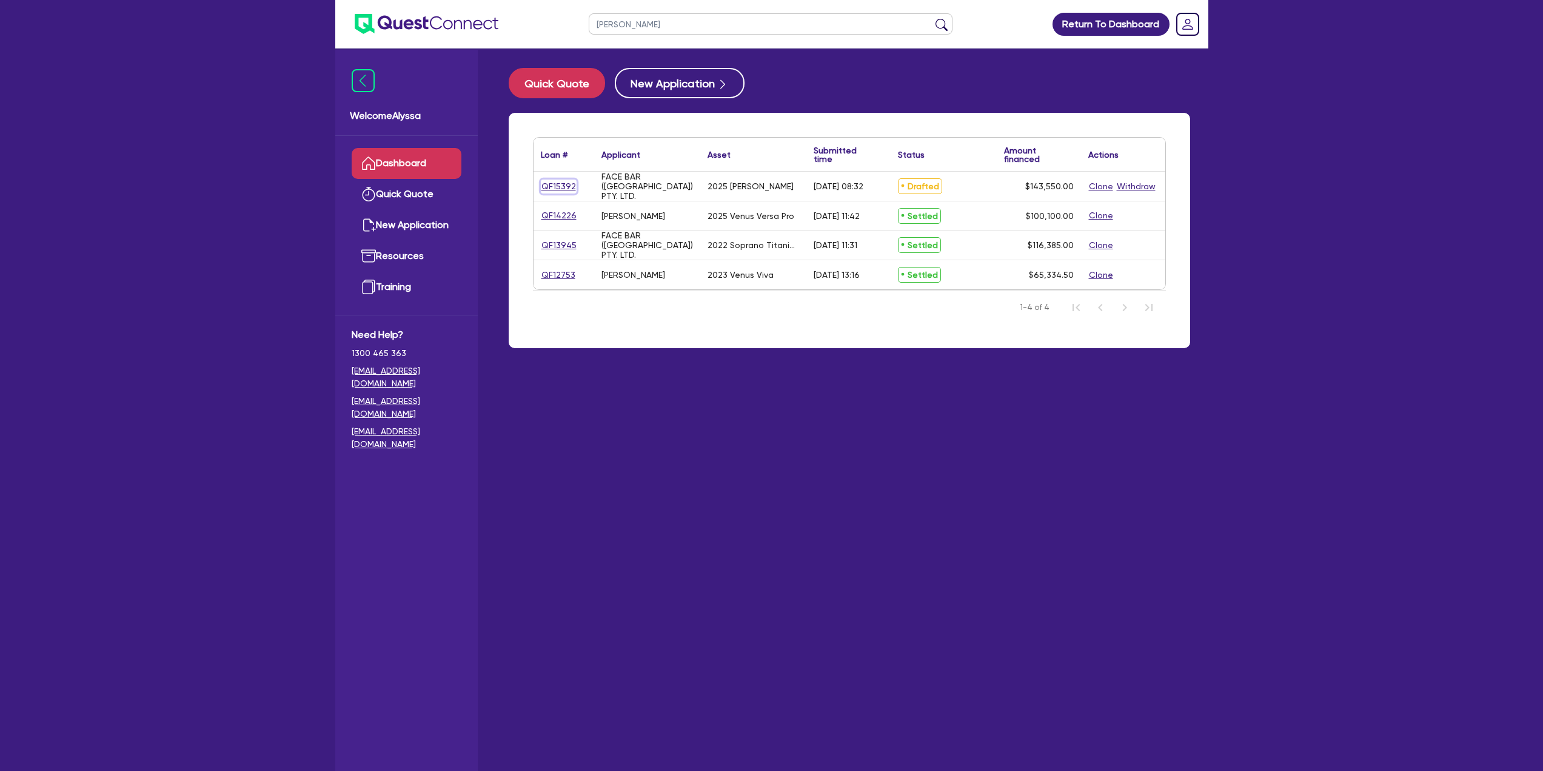
click at [557, 185] on link "QF15392" at bounding box center [559, 186] width 36 height 14
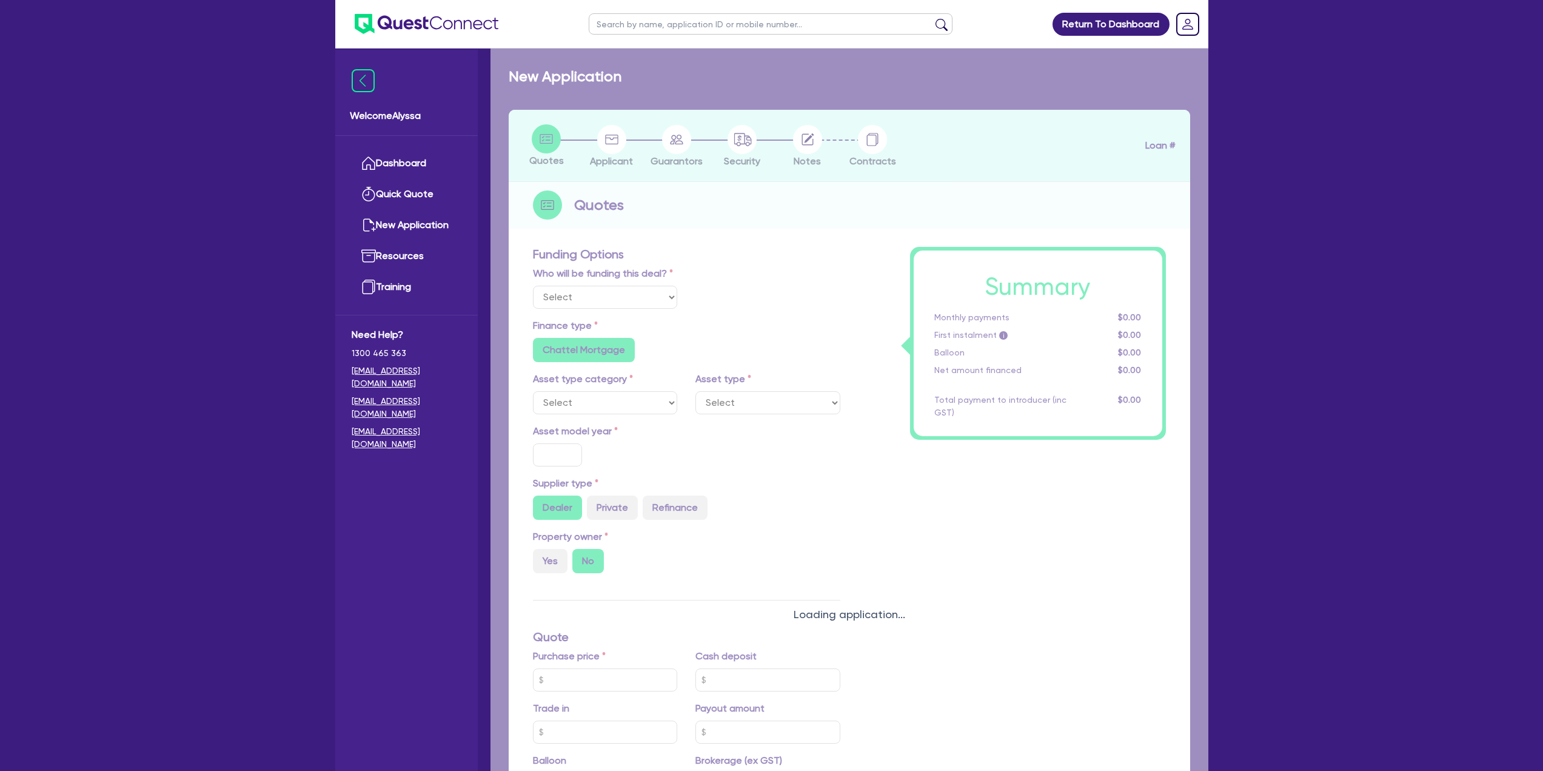
select select "Other"
select select "SECONDARY_ASSETS"
type input "2025"
type input "143,550"
type input "6"
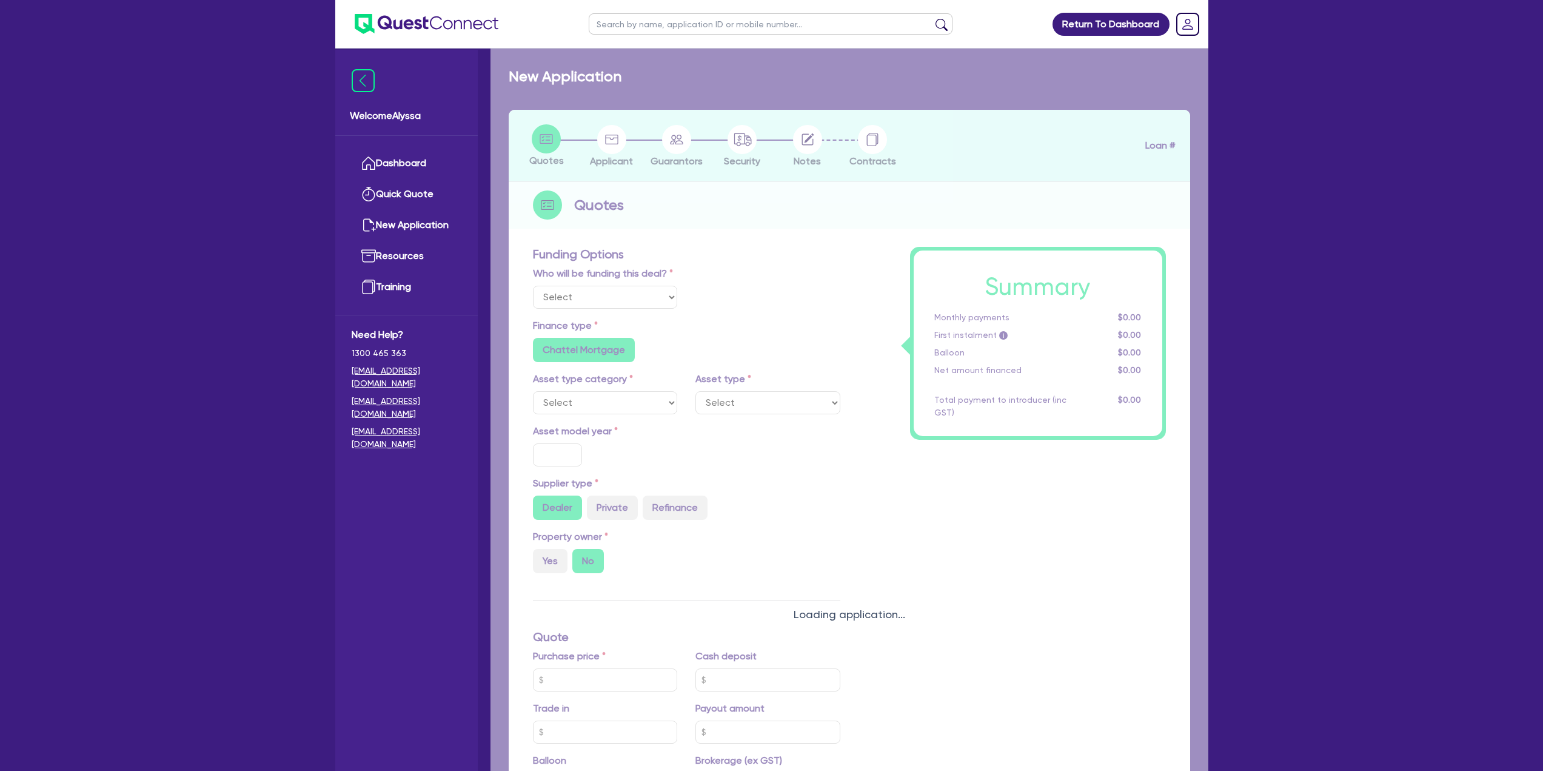
type input "8,613"
type input "6.99"
type input "649"
type input "900"
radio input "false"
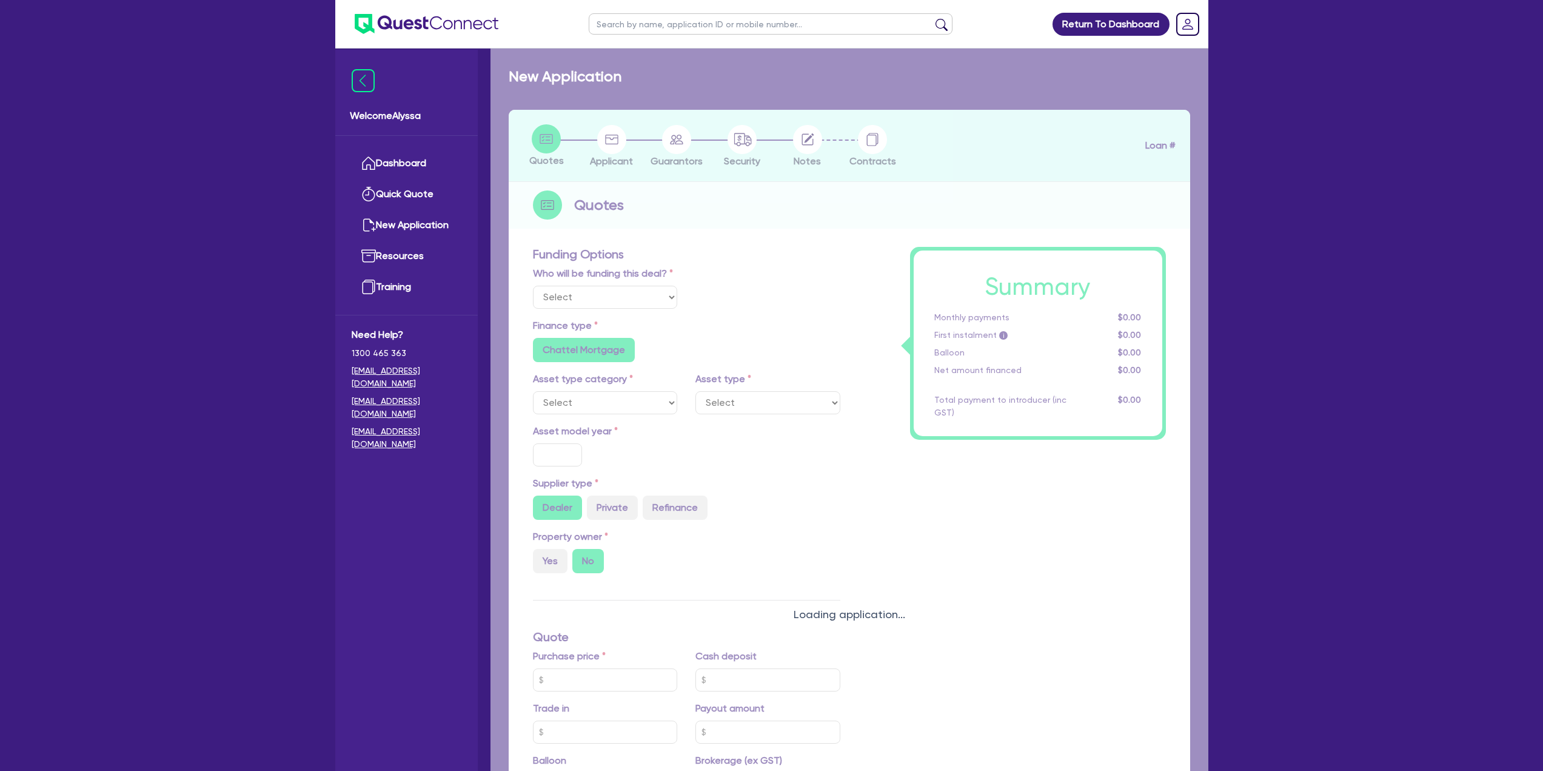
radio input "false"
select select "MEDICAL_DENTAL_LABORATORY_EQUIPMENT"
